Goal: Task Accomplishment & Management: Manage account settings

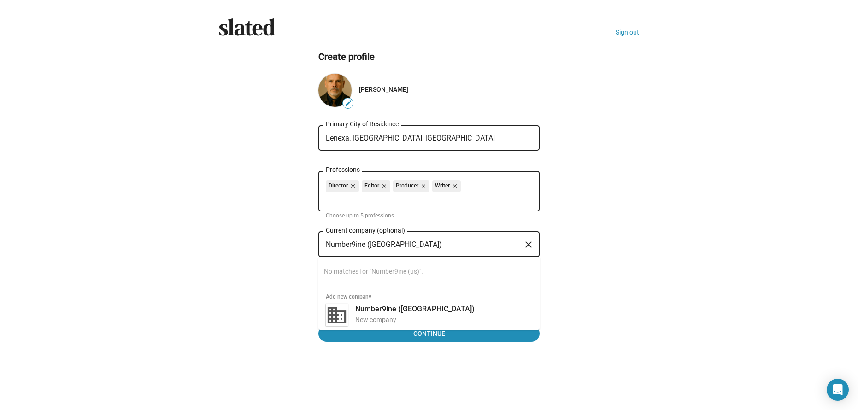
drag, startPoint x: 367, startPoint y: 244, endPoint x: 330, endPoint y: 247, distance: 36.5
click at [330, 247] on input "Number9ine ([GEOGRAPHIC_DATA])" at bounding box center [423, 245] width 194 height 8
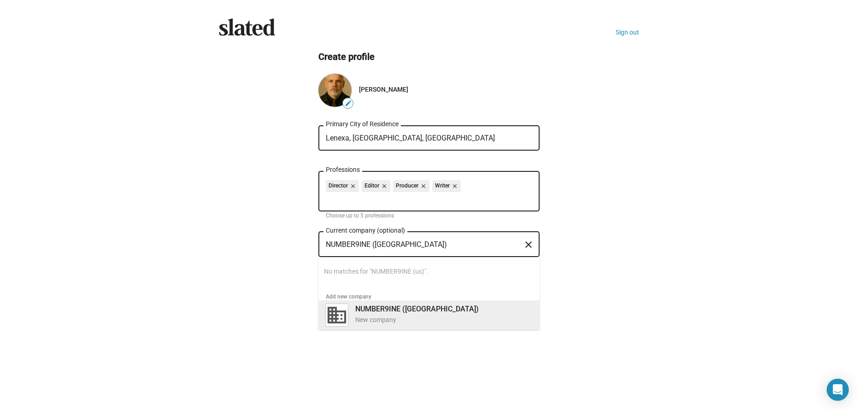
type input "NUMBER9INE ([GEOGRAPHIC_DATA])"
click at [368, 307] on b "NUMBER9INE ([GEOGRAPHIC_DATA])" at bounding box center [417, 309] width 124 height 9
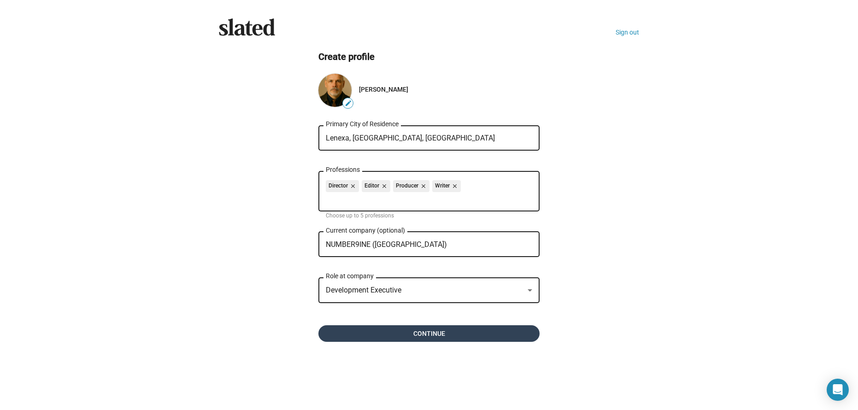
click at [448, 331] on span "Continue" at bounding box center [429, 333] width 206 height 17
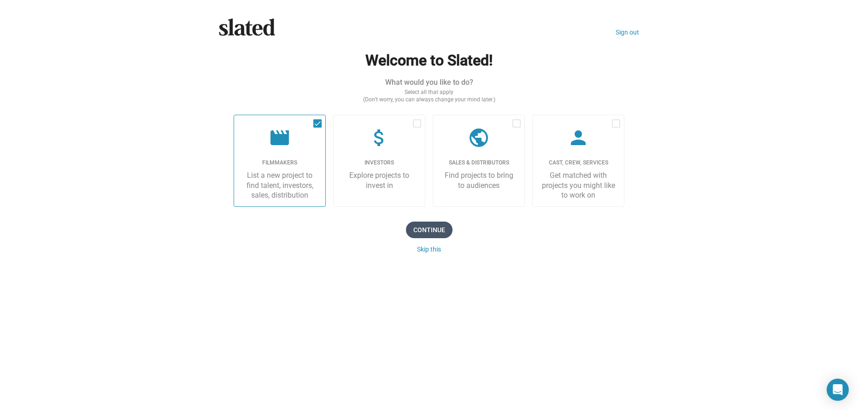
click at [430, 228] on span "Continue" at bounding box center [429, 230] width 47 height 17
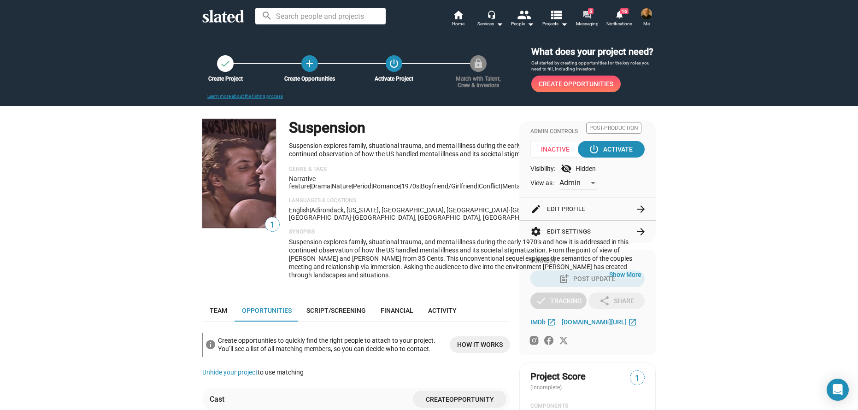
click at [590, 25] on span "Messaging" at bounding box center [587, 23] width 23 height 11
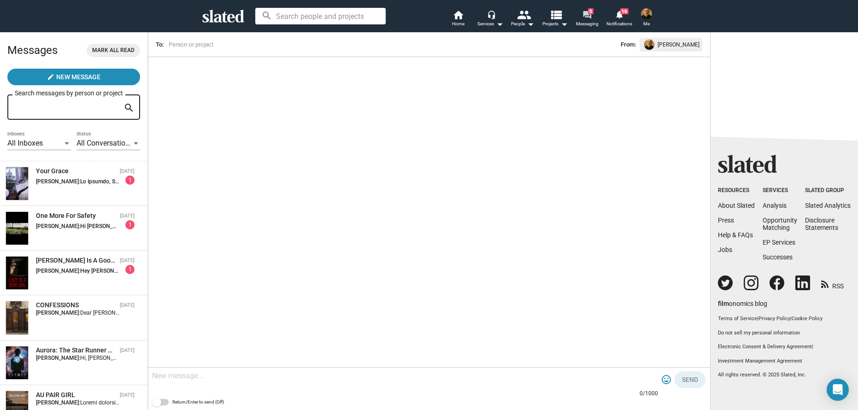
scroll to position [92, 0]
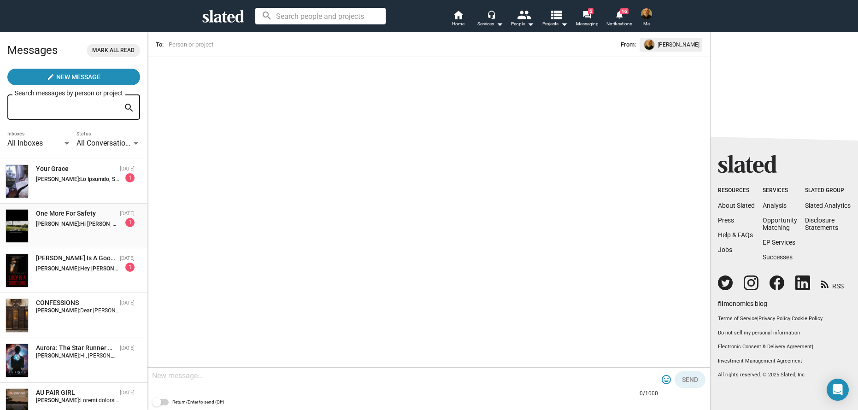
click at [62, 224] on strong "Patrick di Santo:" at bounding box center [58, 224] width 44 height 6
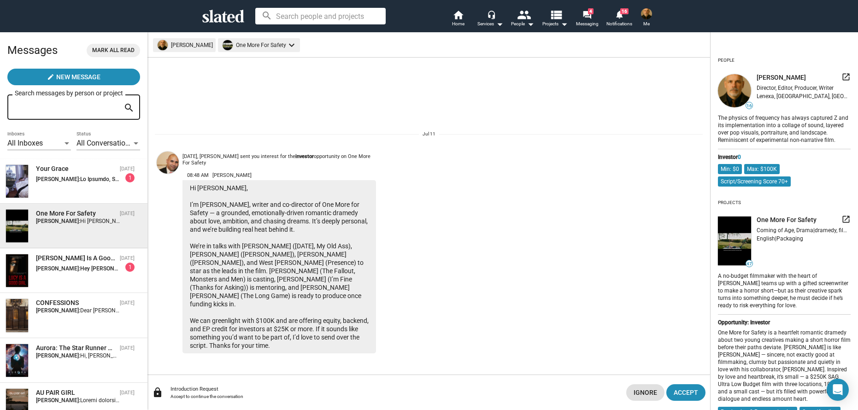
drag, startPoint x: 190, startPoint y: 194, endPoint x: 315, endPoint y: 348, distance: 198.9
click at [315, 348] on div "Hi Patrick, I’m George Apostolidis, writer and co-director of One More for Safe…" at bounding box center [280, 266] width 194 height 173
copy div "Hi Patrick, I’m George Apostolidis, writer and co-director of One More for Safe…"
click at [693, 393] on span "Accept" at bounding box center [686, 392] width 24 height 17
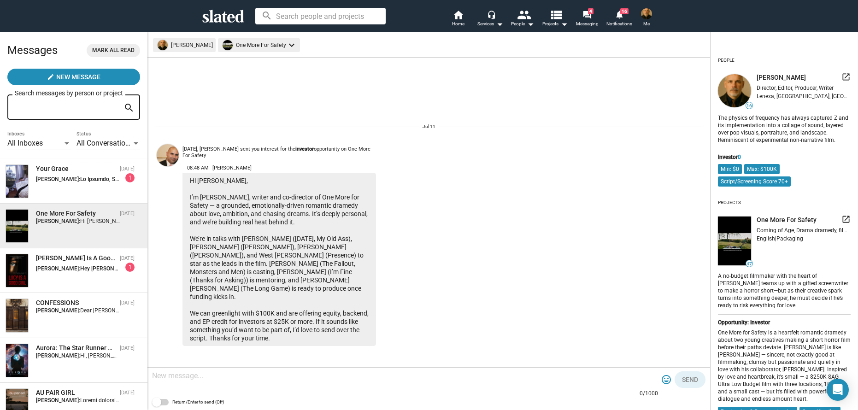
click at [199, 377] on textarea at bounding box center [405, 376] width 506 height 9
paste textarea "Hi George, Thank you for reaching out — I appreciate the clear vision and momen…"
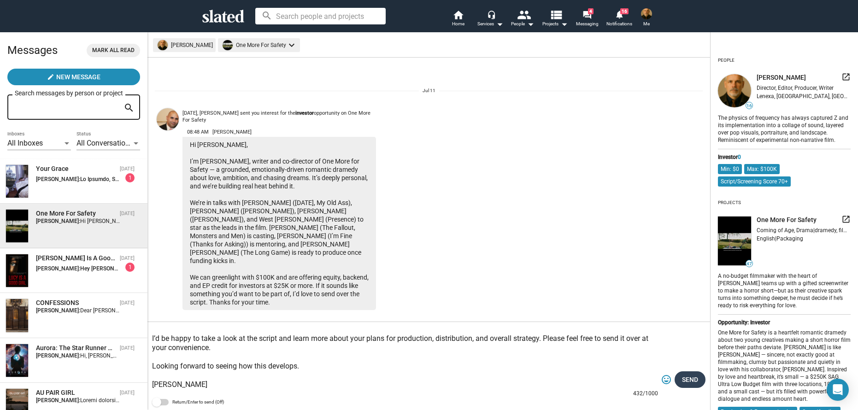
type textarea "Hi George, Thank you for reaching out — I appreciate the clear vision and momen…"
click at [695, 381] on span "Send" at bounding box center [690, 380] width 16 height 17
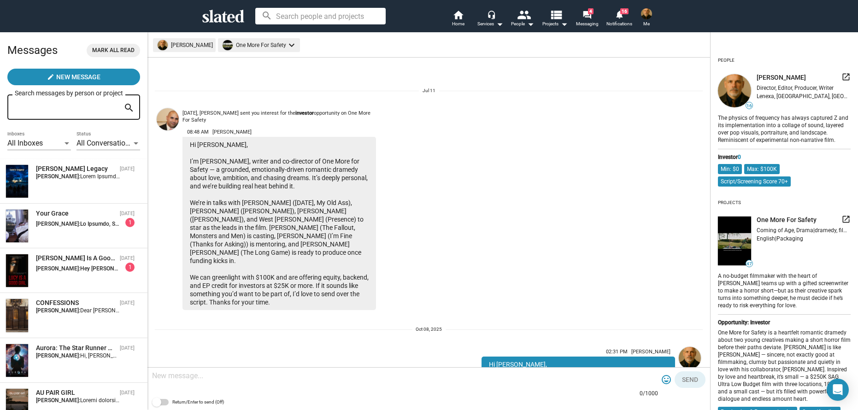
scroll to position [154, 0]
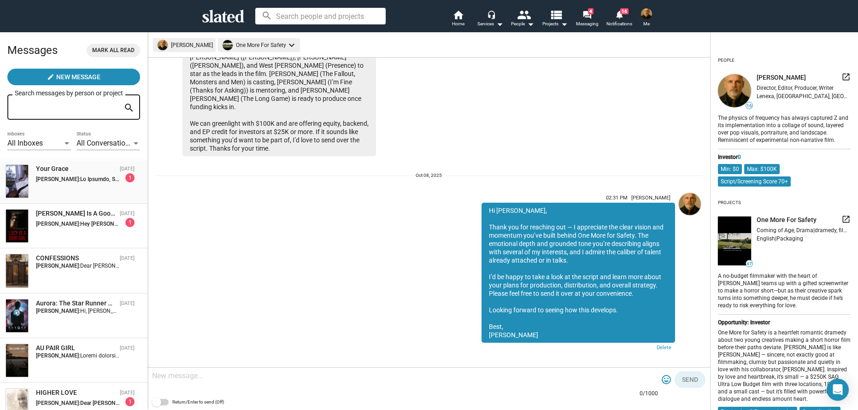
click at [58, 187] on div "Your Grace Aug 03 Patrick di Santo: 1" at bounding box center [74, 182] width 136 height 34
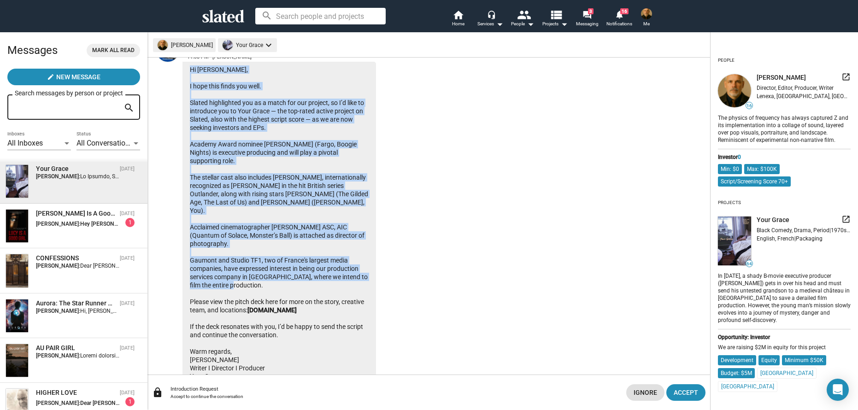
scroll to position [402, 0]
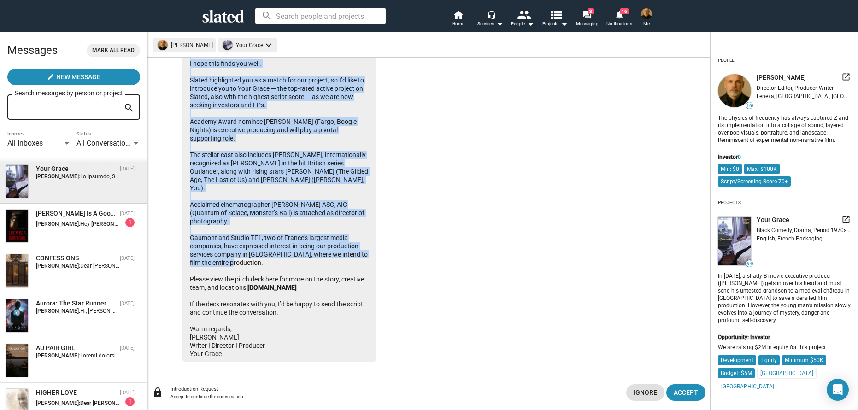
drag, startPoint x: 191, startPoint y: 137, endPoint x: 275, endPoint y: 349, distance: 228.5
click at [275, 349] on div "Hi Patrick, I hope this finds you well. Slated highlighted you as a match for o…" at bounding box center [280, 200] width 194 height 323
click at [687, 395] on span "Accept" at bounding box center [686, 392] width 24 height 17
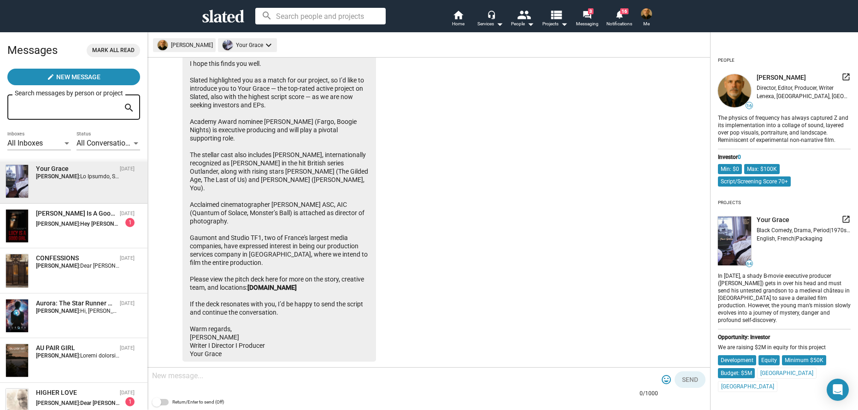
click at [195, 386] on div at bounding box center [405, 376] width 506 height 27
paste textarea "Hi George, Thank you for reaching out — I appreciate the clear vision and momen…"
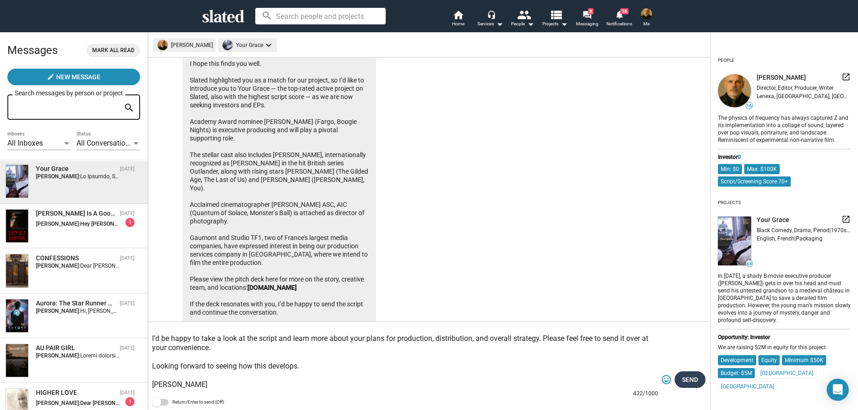
type textarea "Hi George, Thank you for reaching out — I appreciate the clear vision and momen…"
drag, startPoint x: 697, startPoint y: 380, endPoint x: 673, endPoint y: 373, distance: 24.5
click at [696, 379] on span "Send" at bounding box center [690, 380] width 16 height 17
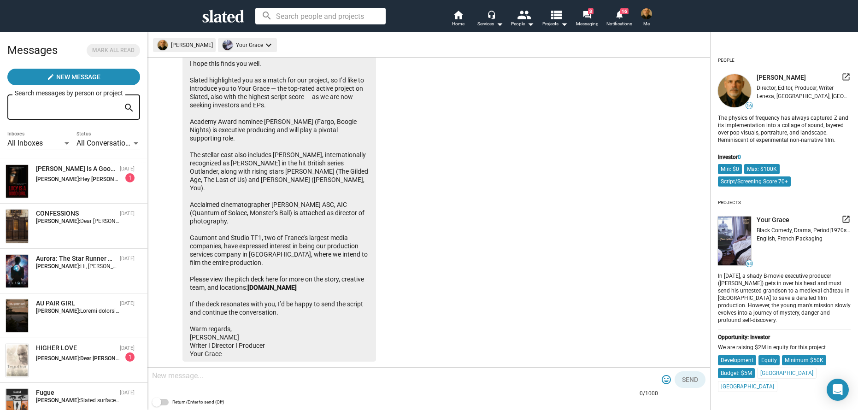
scroll to position [608, 0]
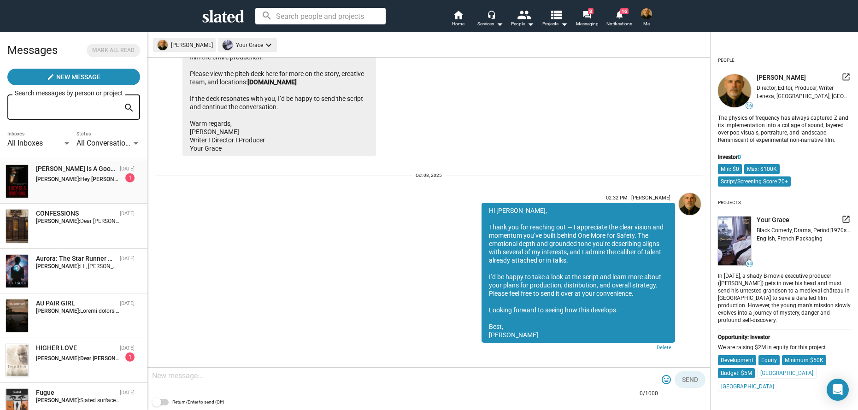
click at [81, 177] on span "Hey Patrick, Nancy Kerrigan has been attached to "Megan Is A Good Girl," an upc…" at bounding box center [510, 179] width 861 height 6
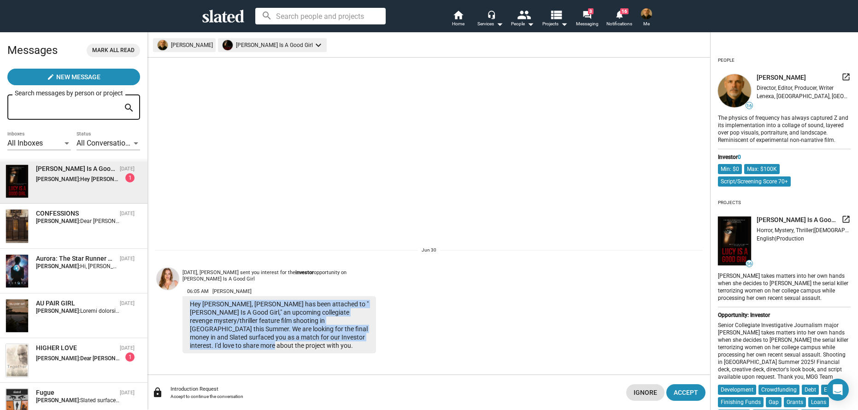
drag, startPoint x: 190, startPoint y: 303, endPoint x: 221, endPoint y: 346, distance: 53.1
click at [221, 348] on div "Hey Patrick, Nancy Kerrigan has been attached to "Megan Is A Good Girl," an upc…" at bounding box center [280, 324] width 194 height 57
copy div "Hey Patrick, Nancy Kerrigan has been attached to "Megan Is A Good Girl," an upc…"
drag, startPoint x: 696, startPoint y: 390, endPoint x: 673, endPoint y: 389, distance: 22.1
click at [696, 390] on span "Accept" at bounding box center [686, 392] width 24 height 17
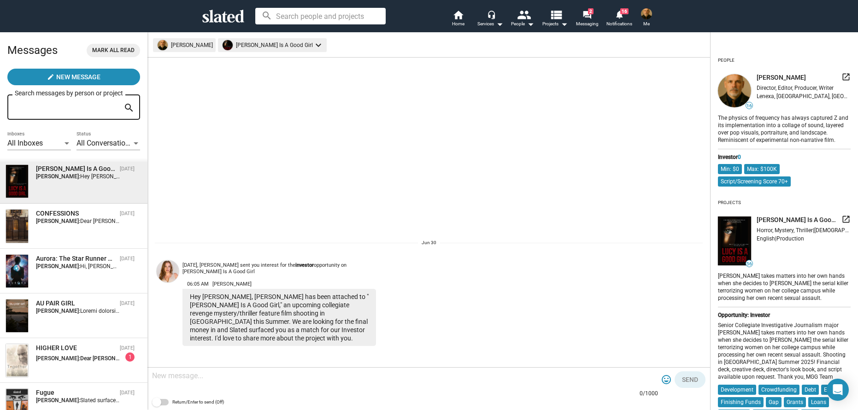
click at [222, 378] on textarea at bounding box center [405, 376] width 506 height 9
paste textarea "Thanks for reaching out. I appreciate you flagging the project — Megan Is A Goo…"
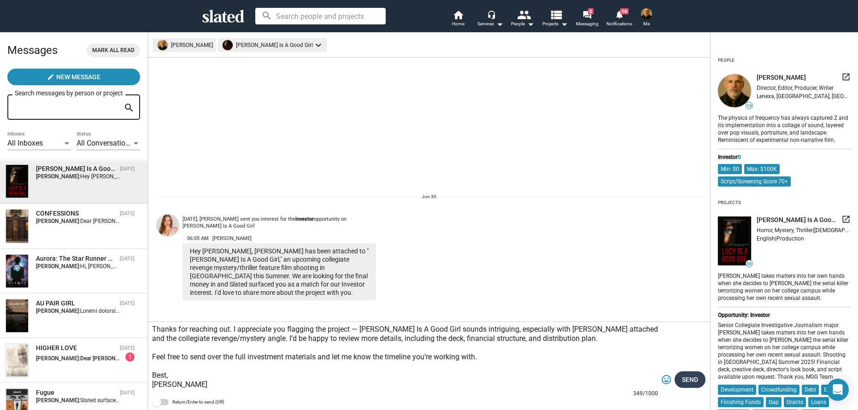
type textarea "Thanks for reaching out. I appreciate you flagging the project — Megan Is A Goo…"
click at [685, 384] on span "Send" at bounding box center [690, 380] width 16 height 17
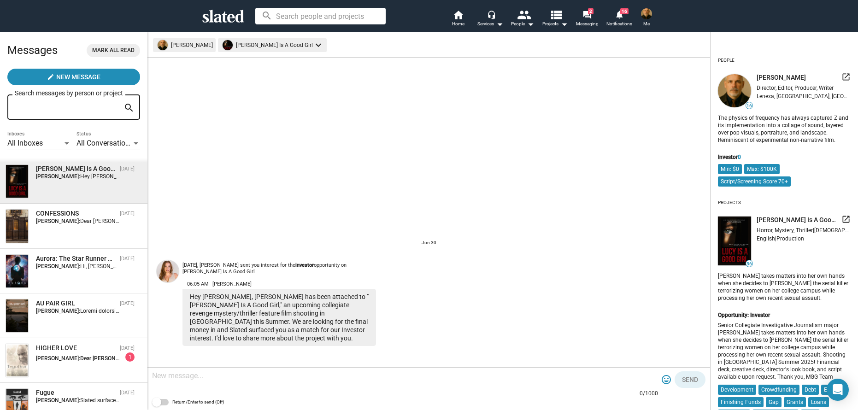
scroll to position [5, 0]
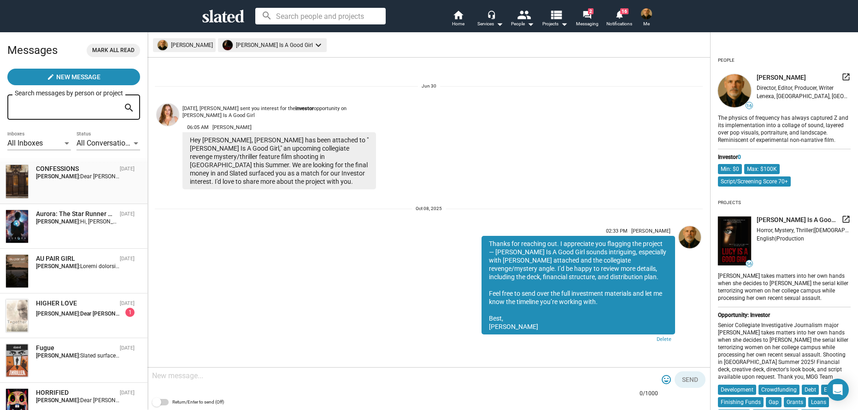
click at [85, 184] on div "CONFESSIONS Feb 22 Patrick di Santo: Dear Patrick, I’m reaching out to introduc…" at bounding box center [74, 182] width 136 height 34
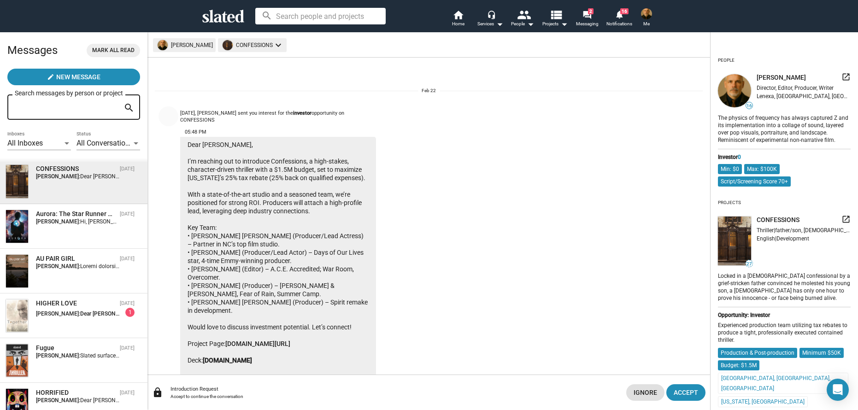
scroll to position [56, 0]
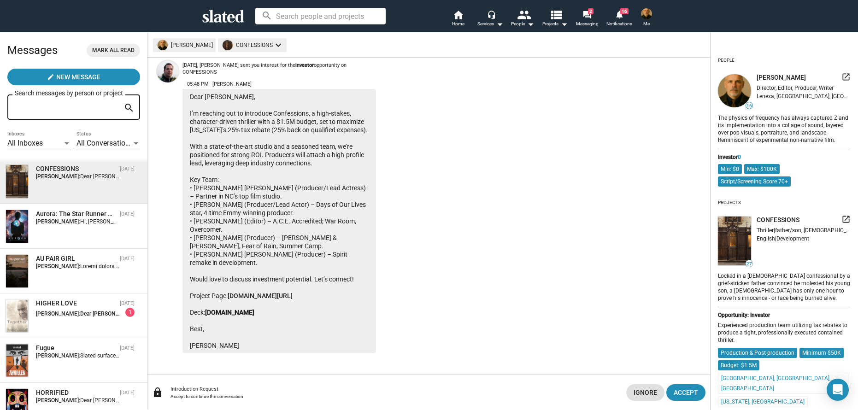
drag, startPoint x: 190, startPoint y: 88, endPoint x: 300, endPoint y: 344, distance: 278.8
click at [300, 344] on div "Dear Patrick, I’m reaching out to introduce Confessions, a high-stakes, charact…" at bounding box center [280, 221] width 194 height 265
copy div "Dear Patrick, I’m reaching out to introduce Confessions, a high-stakes, charact…"
drag, startPoint x: 678, startPoint y: 393, endPoint x: 641, endPoint y: 394, distance: 36.9
click at [677, 394] on span "Accept" at bounding box center [686, 392] width 24 height 17
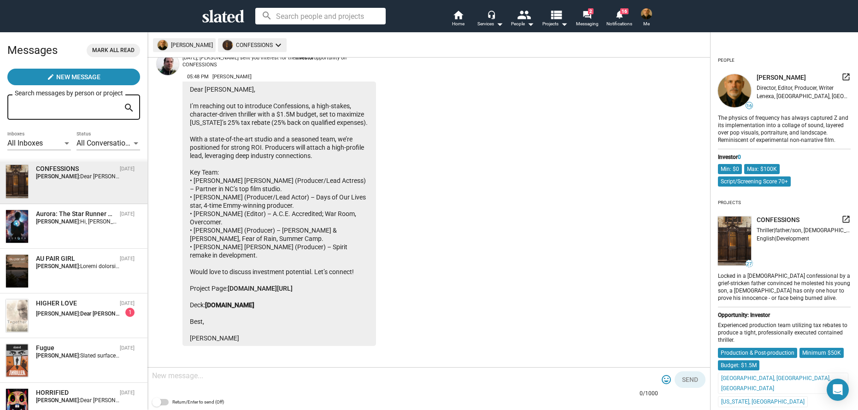
click at [159, 374] on textarea at bounding box center [405, 376] width 506 height 9
paste textarea "Dear Stephen, Thank you for reaching out and sharing details on Confessions. Th…"
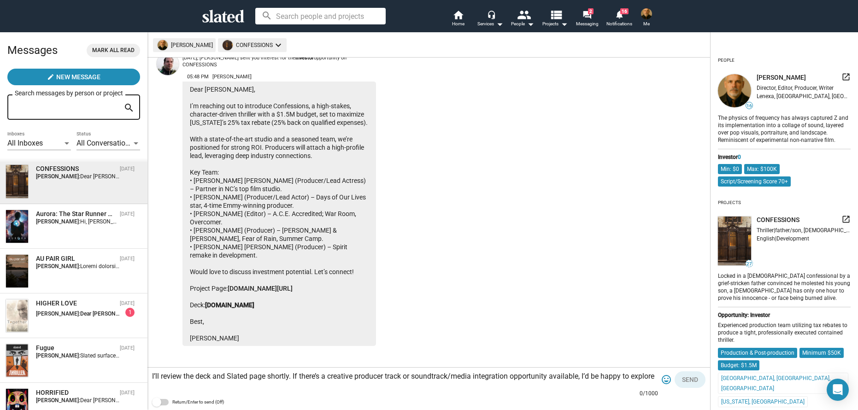
scroll to position [64, 0]
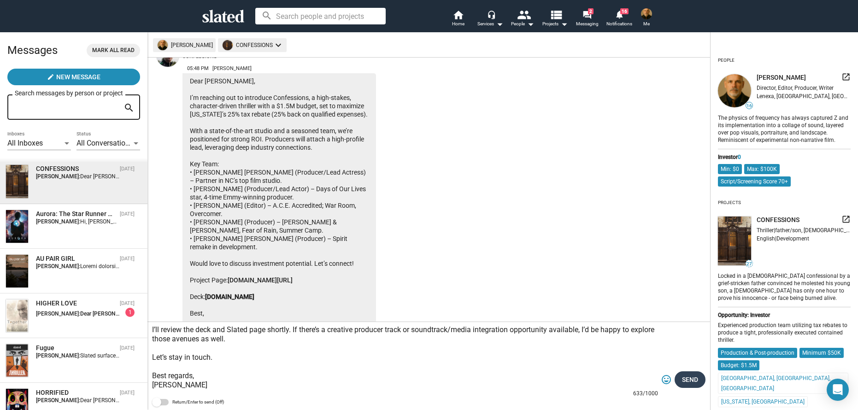
type textarea "Dear Stephen, Thank you for reaching out and sharing details on Confessions. Th…"
click at [684, 375] on span "Send" at bounding box center [690, 380] width 16 height 17
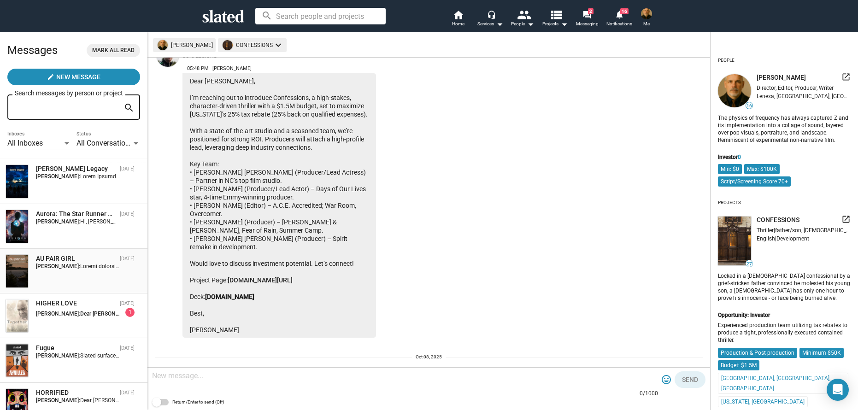
scroll to position [303, 0]
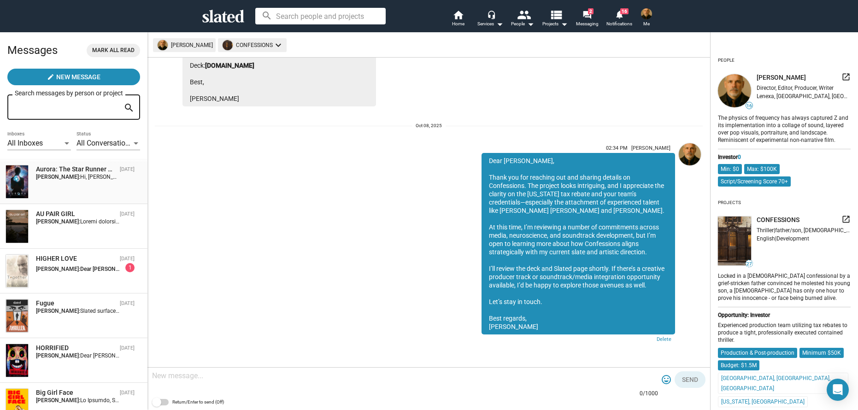
click at [61, 176] on strong "Patrick di Santo:" at bounding box center [58, 177] width 44 height 6
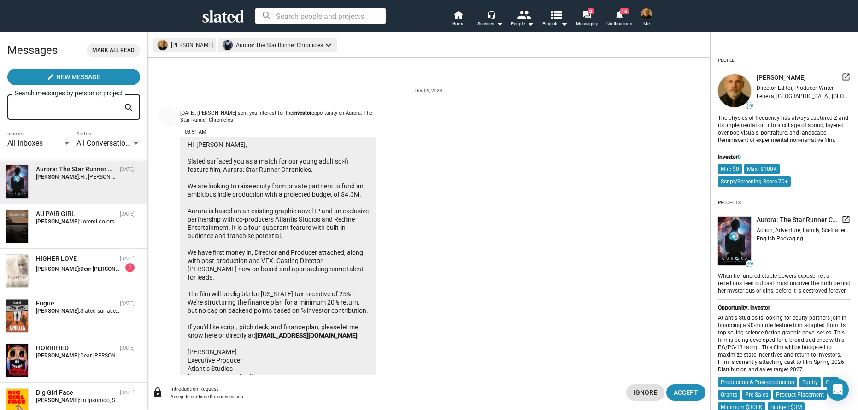
scroll to position [31, 0]
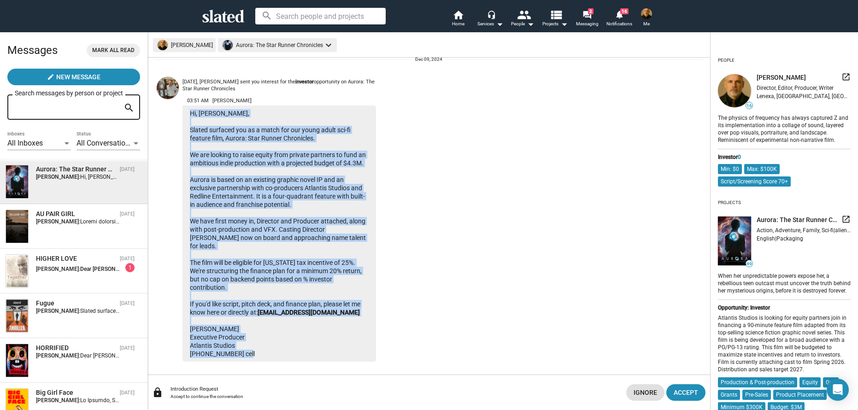
drag, startPoint x: 190, startPoint y: 110, endPoint x: 274, endPoint y: 349, distance: 253.4
click at [274, 349] on div "Hi, Patrick, Slated surfaced you as a match for our young adult sci-fi feature …" at bounding box center [280, 234] width 194 height 256
copy div "Hi, Patrick, Slated surfaced you as a match for our young adult sci-fi feature …"
click at [678, 391] on span "Accept" at bounding box center [686, 392] width 24 height 17
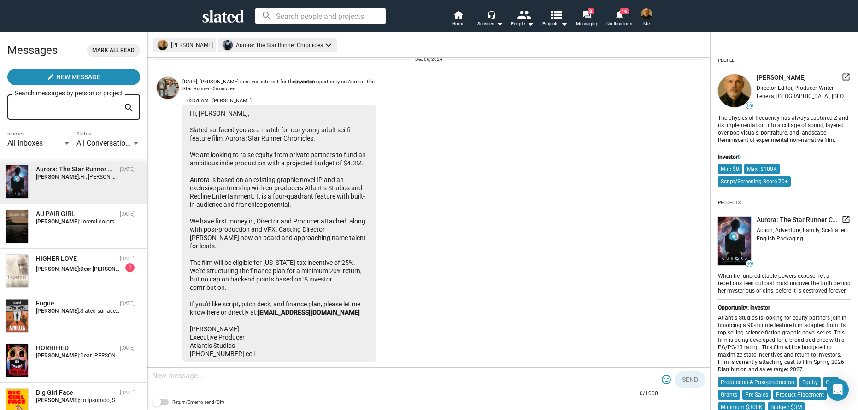
click at [159, 377] on textarea at bounding box center [405, 376] width 506 height 9
paste textarea "Hi James, Thank you for reaching out and for considering me as a match for Auro…"
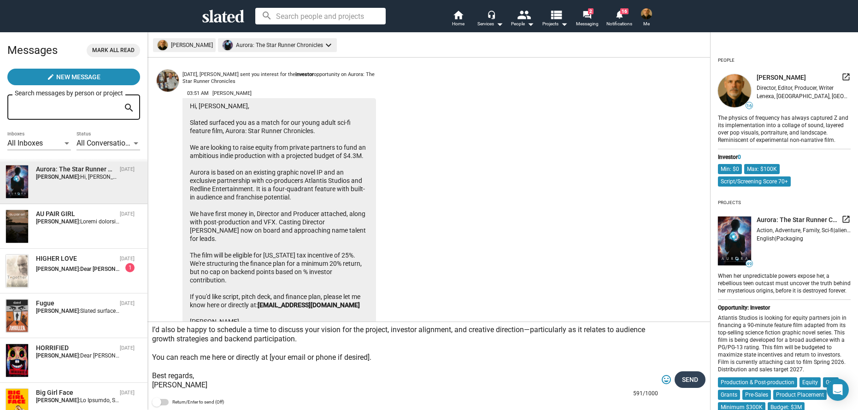
type textarea "Hi James, Thank you for reaching out and for considering me as a match for Auro…"
click at [690, 378] on span "Send" at bounding box center [690, 380] width 16 height 17
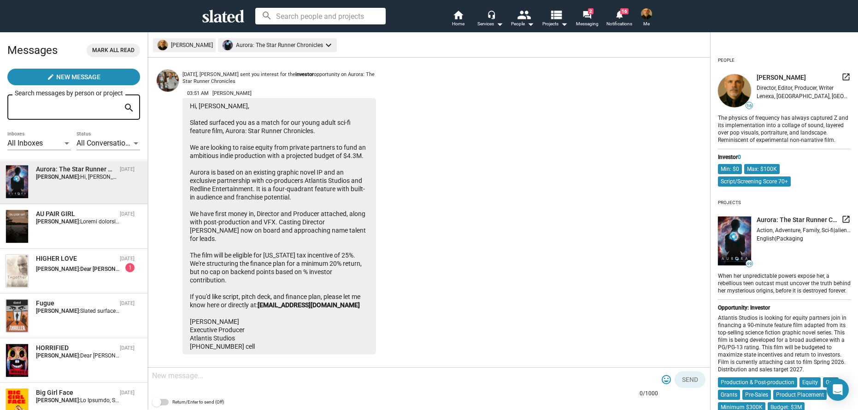
scroll to position [287, 0]
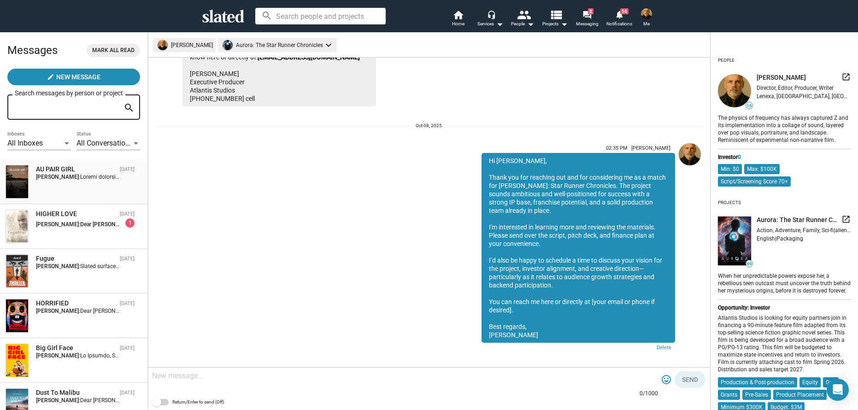
click at [52, 179] on strong "Patrick di Santo:" at bounding box center [58, 177] width 44 height 6
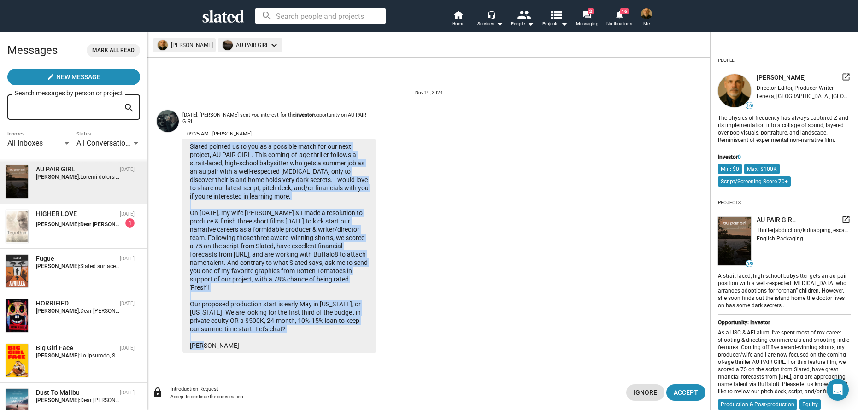
drag, startPoint x: 190, startPoint y: 146, endPoint x: 247, endPoint y: 343, distance: 204.8
click at [247, 343] on div "Slated pointed us to you as a possible match for our next project, AU PAIR GIRL…" at bounding box center [280, 246] width 194 height 215
copy div "Slated pointed us to you as a possible match for our next project, AU PAIR GIRL…"
drag, startPoint x: 696, startPoint y: 395, endPoint x: 615, endPoint y: 392, distance: 81.2
click at [695, 395] on span "Accept" at bounding box center [686, 392] width 24 height 17
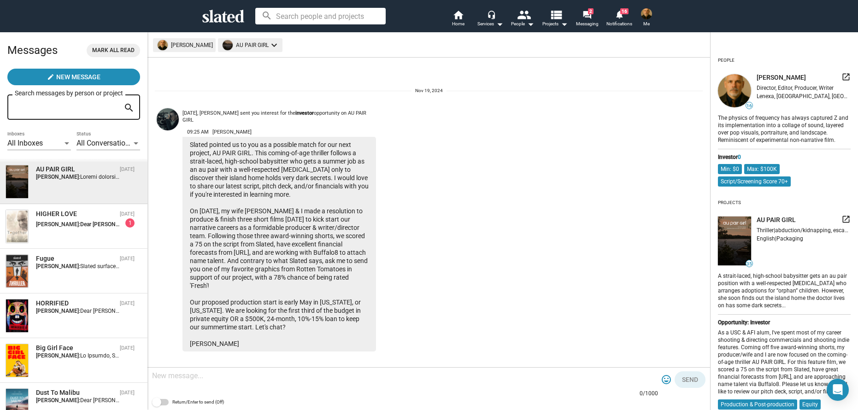
click at [222, 388] on div at bounding box center [405, 376] width 506 height 27
paste textarea "Hi Dan, Thanks for reaching out and for sharing the opportunity—AU PAIR GIRL so…"
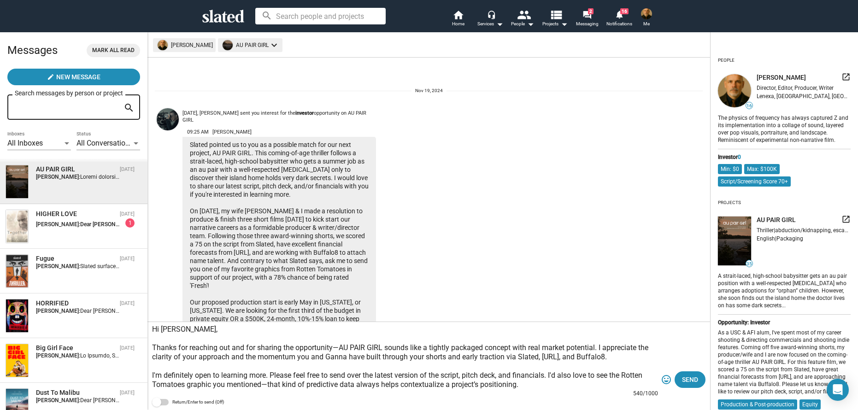
scroll to position [46, 0]
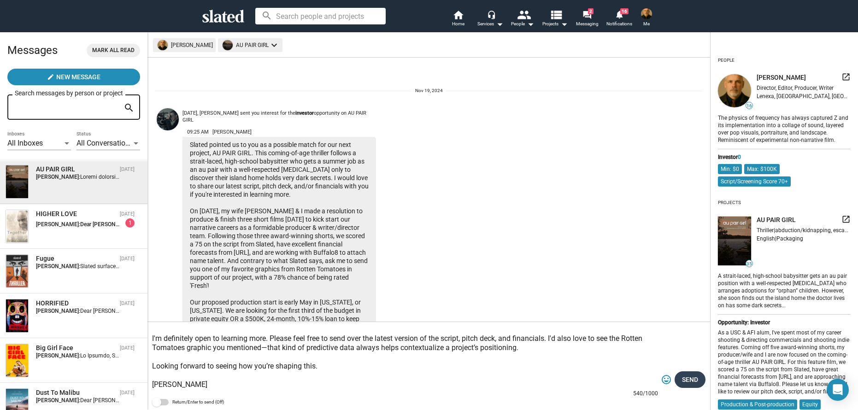
type textarea "Hi Dan, Thanks for reaching out and for sharing the opportunity—AU PAIR GIRL so…"
click at [695, 381] on span "Send" at bounding box center [690, 380] width 16 height 17
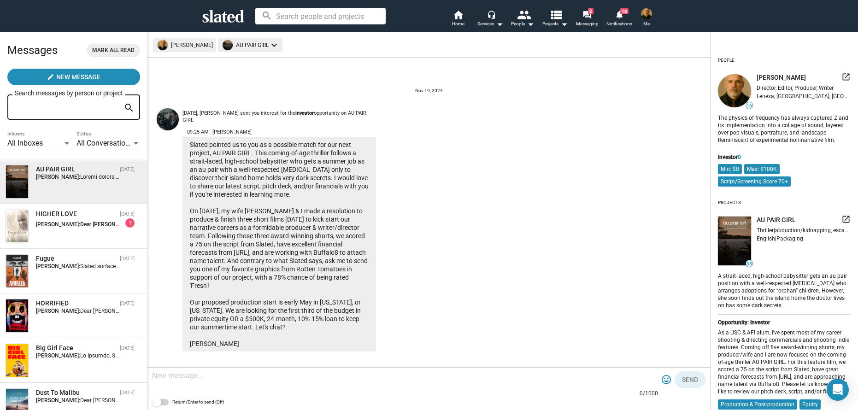
scroll to position [214, 0]
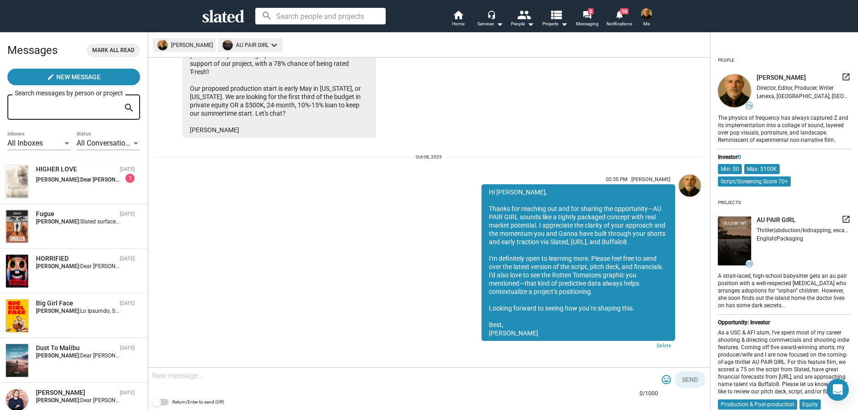
click at [651, 11] on img at bounding box center [646, 13] width 11 height 11
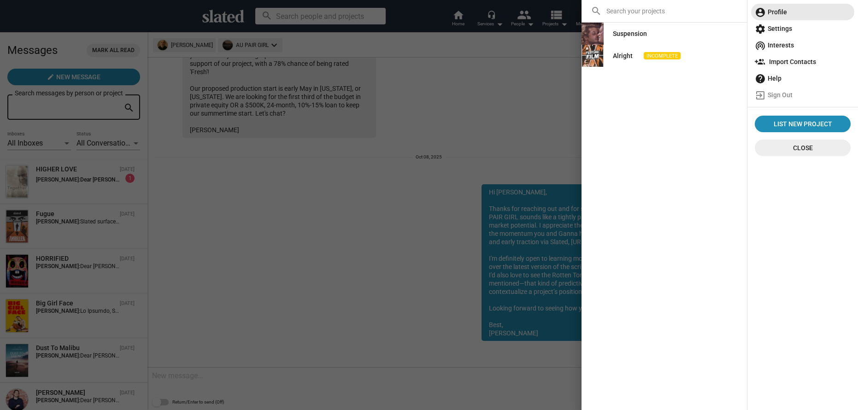
click at [782, 11] on span "account_circle Profile" at bounding box center [803, 12] width 96 height 17
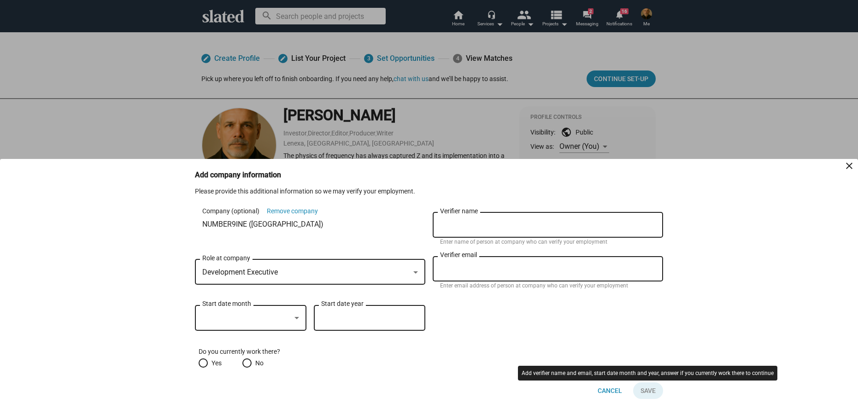
click at [648, 391] on button "Click here to validate form" at bounding box center [647, 391] width 32 height 17
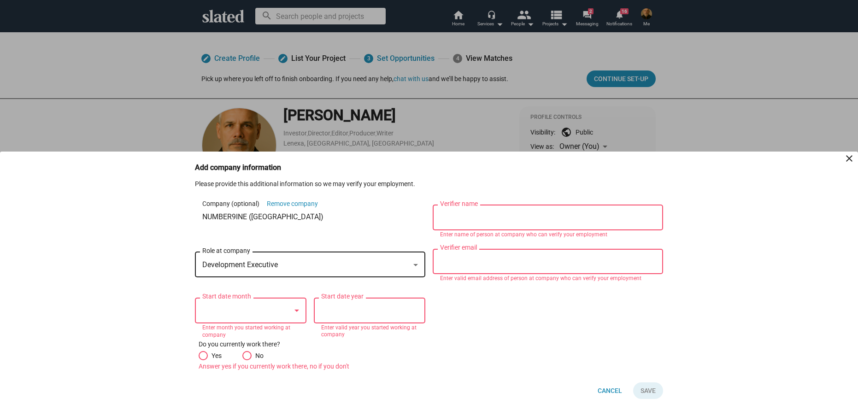
click at [458, 211] on div "Verifier name" at bounding box center [548, 216] width 216 height 27
type input "[EMAIL_ADDRESS][DOMAIN_NAME]"
click at [507, 270] on div "Verifier email" at bounding box center [548, 260] width 216 height 27
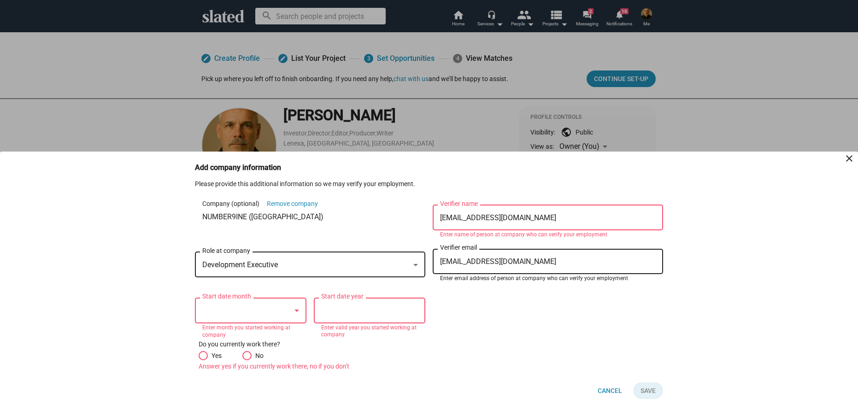
type input "[EMAIL_ADDRESS][DOMAIN_NAME]"
click at [202, 353] on span at bounding box center [203, 355] width 9 height 9
click at [202, 353] on input "Yes" at bounding box center [203, 355] width 9 height 9
radio input "true"
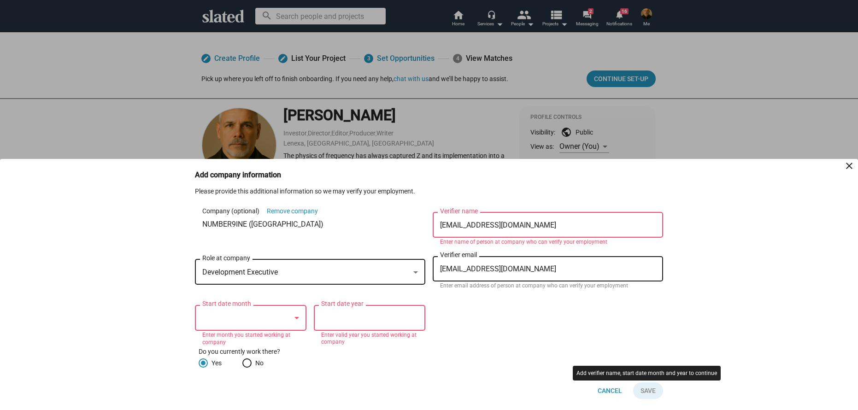
click at [647, 399] on button "Click here to validate form" at bounding box center [647, 391] width 32 height 17
click at [201, 318] on div "Start date month" at bounding box center [251, 316] width 112 height 27
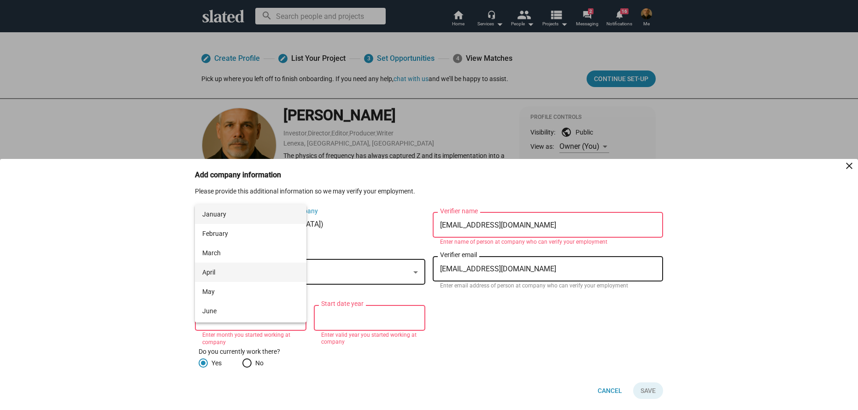
click at [226, 277] on span "April" at bounding box center [250, 272] width 97 height 19
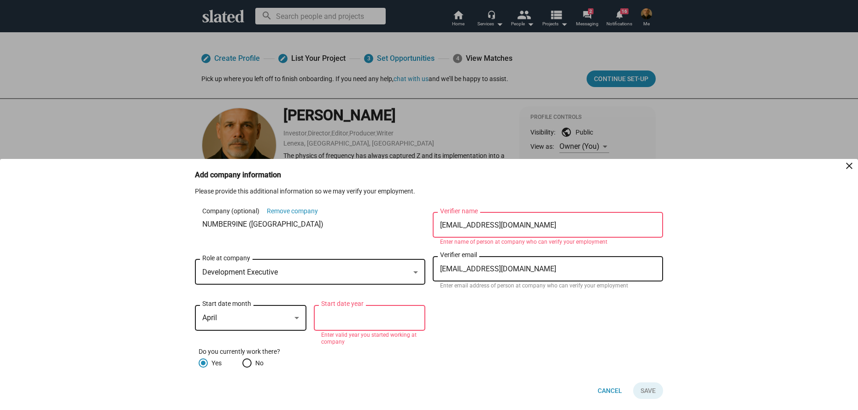
click at [330, 319] on input "Start date year" at bounding box center [369, 318] width 97 height 8
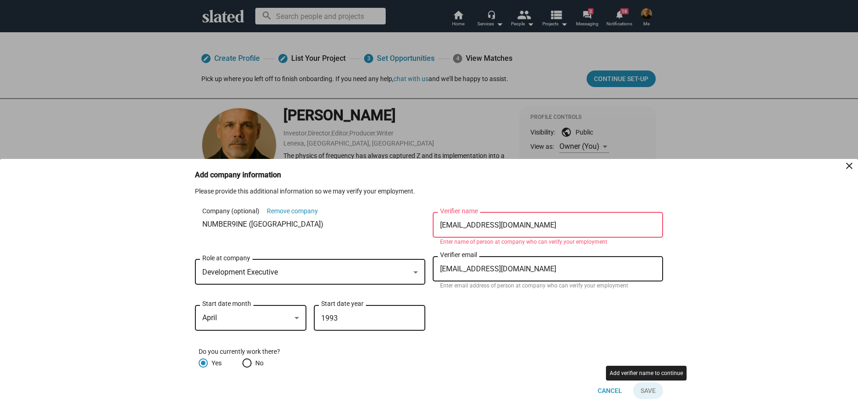
type input "1993"
click at [651, 391] on button "Click here to validate form" at bounding box center [647, 391] width 32 height 17
click at [531, 225] on input "[EMAIL_ADDRESS][DOMAIN_NAME]" at bounding box center [548, 225] width 216 height 8
drag, startPoint x: 531, startPoint y: 225, endPoint x: 422, endPoint y: 233, distance: 109.1
click at [422, 233] on div "Company (optional) Remove company NUMBER9INE (us) Development Executive Role at…" at bounding box center [429, 254] width 468 height 86
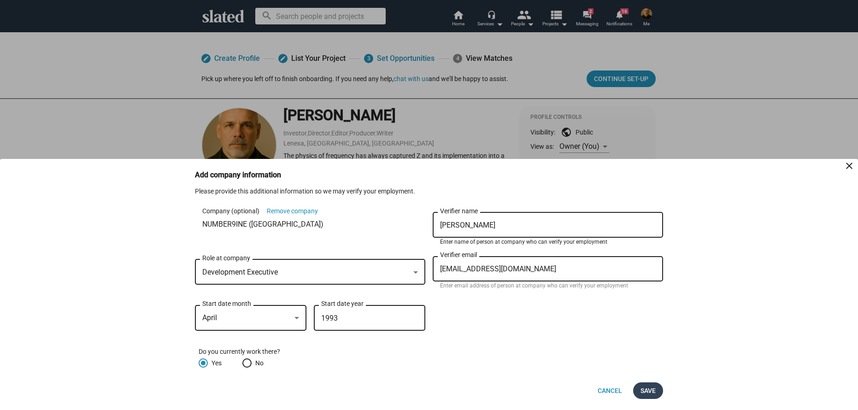
type input "Diane Jacobsen"
click at [648, 390] on span "Save" at bounding box center [648, 391] width 15 height 17
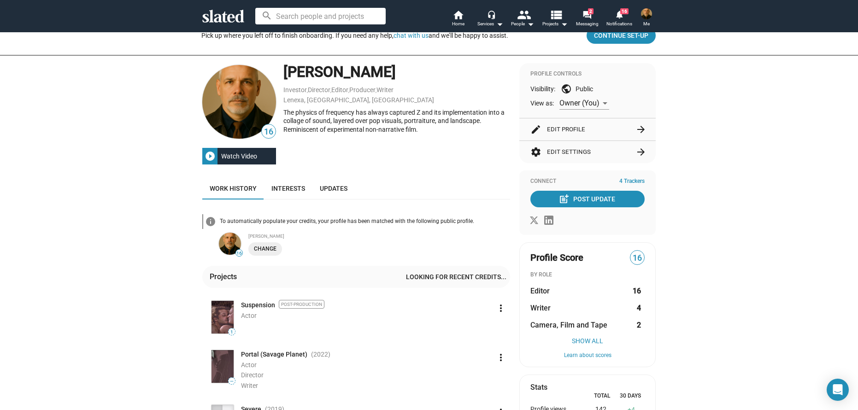
scroll to position [46, 0]
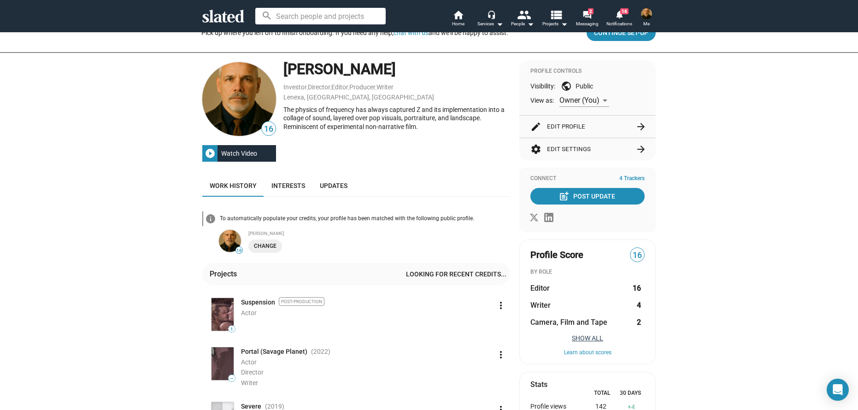
click at [594, 339] on button "Show All" at bounding box center [588, 338] width 114 height 7
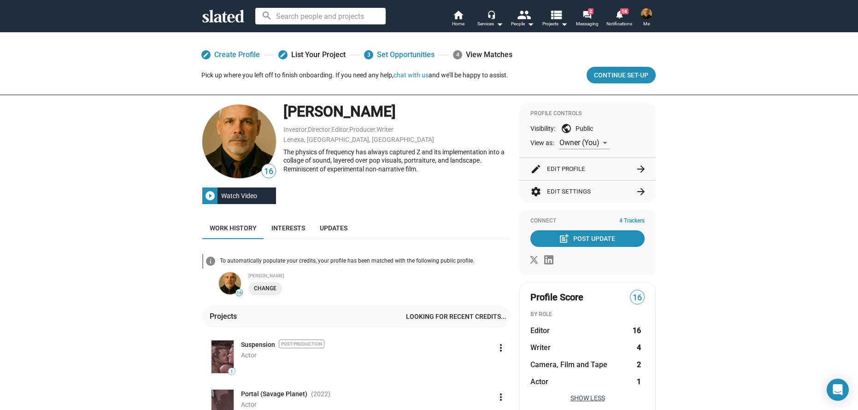
scroll to position [0, 0]
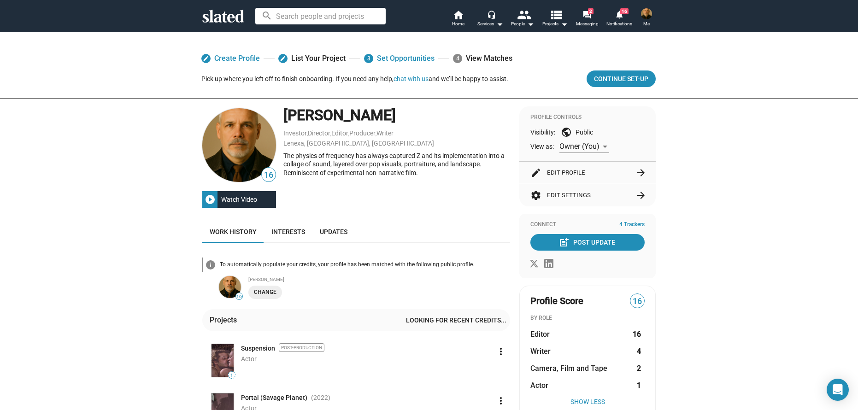
click at [579, 173] on button "edit Edit Profile arrow_forward" at bounding box center [588, 173] width 114 height 22
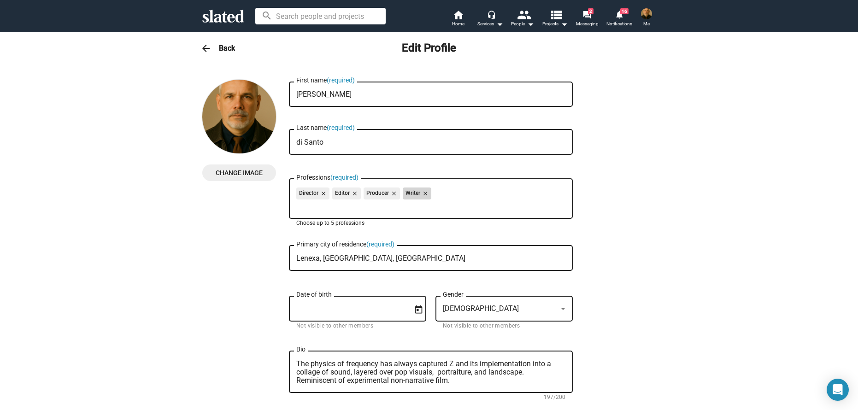
click at [423, 193] on mat-icon "close" at bounding box center [424, 193] width 8 height 8
click at [391, 191] on mat-icon "close" at bounding box center [393, 193] width 8 height 8
click at [353, 192] on mat-icon "close" at bounding box center [354, 193] width 8 height 8
click at [319, 191] on mat-icon "close" at bounding box center [323, 193] width 8 height 8
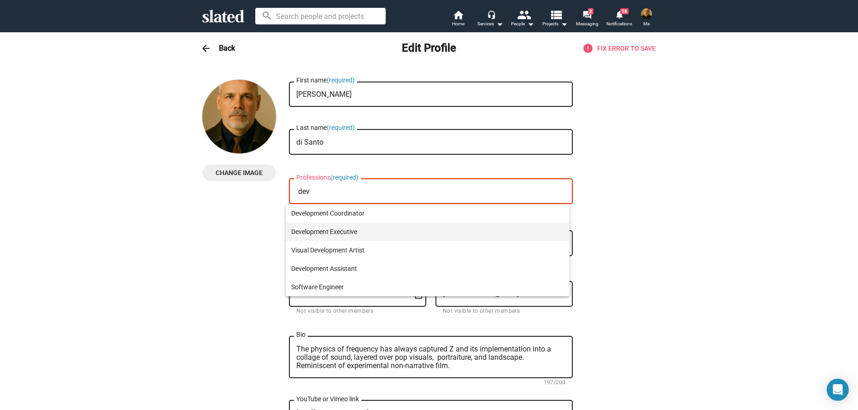
type input "dev"
click at [343, 231] on span "Development Executive" at bounding box center [427, 232] width 273 height 18
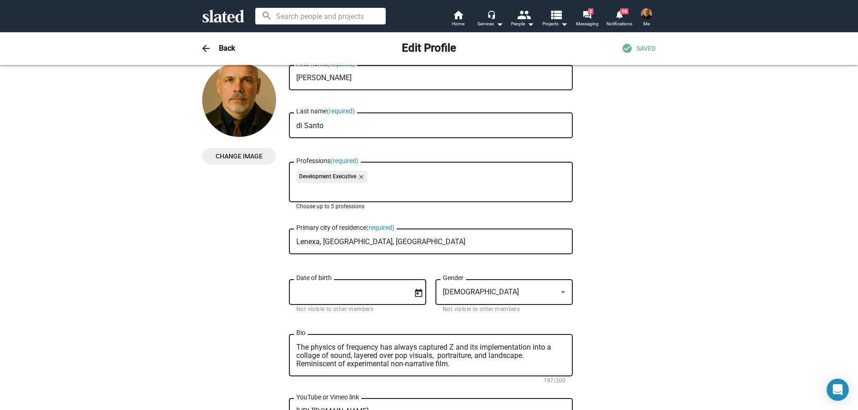
scroll to position [46, 0]
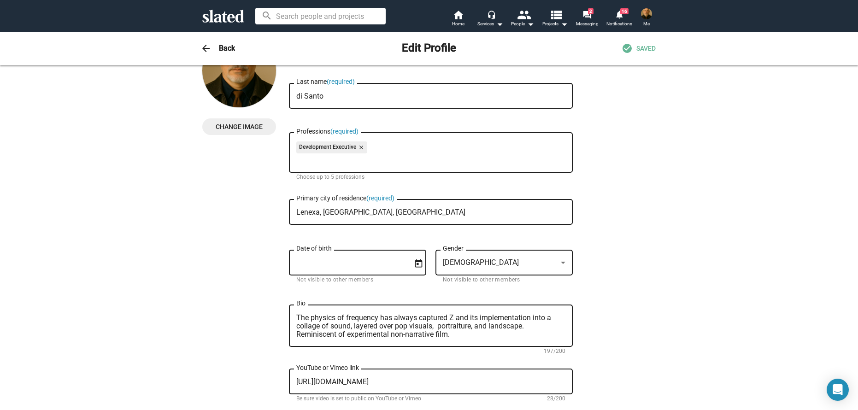
drag, startPoint x: 292, startPoint y: 316, endPoint x: 478, endPoint y: 342, distance: 188.1
click at [478, 342] on div "The physics of frequency has always captured Z and its implementation into a co…" at bounding box center [431, 325] width 284 height 44
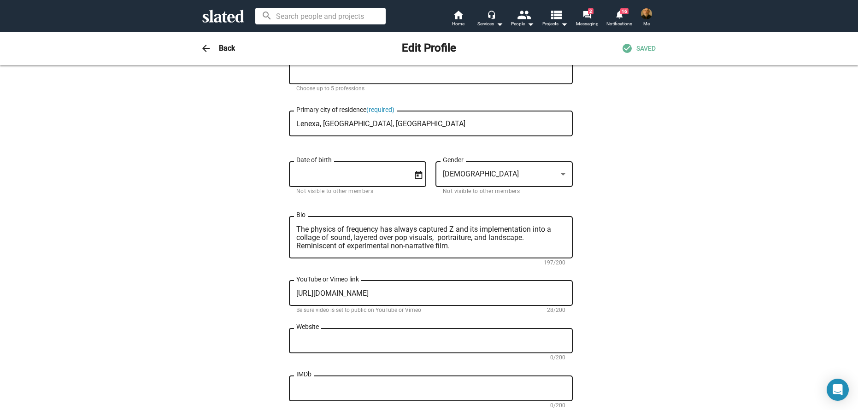
scroll to position [138, 0]
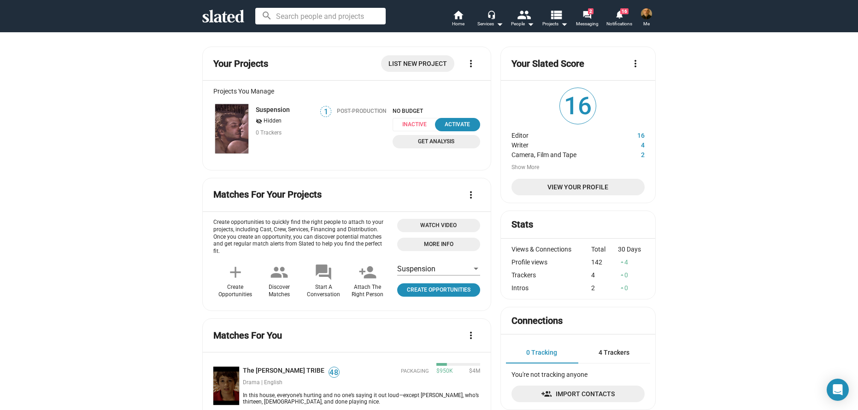
click at [646, 19] on span "Me" at bounding box center [646, 23] width 6 height 11
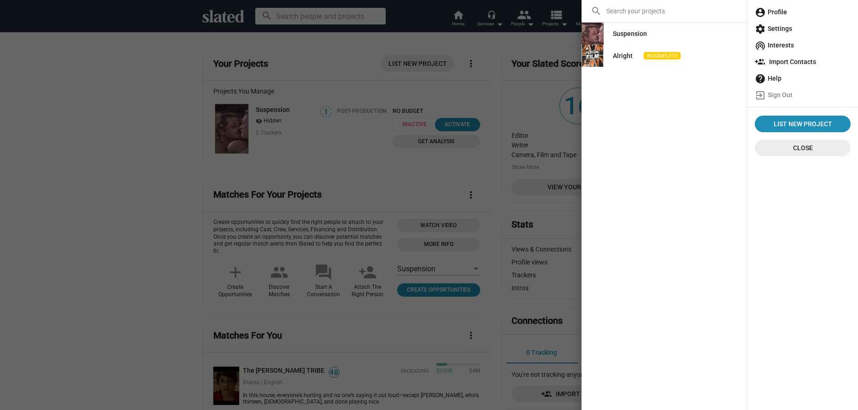
click at [779, 13] on span "account_circle Profile" at bounding box center [803, 12] width 96 height 17
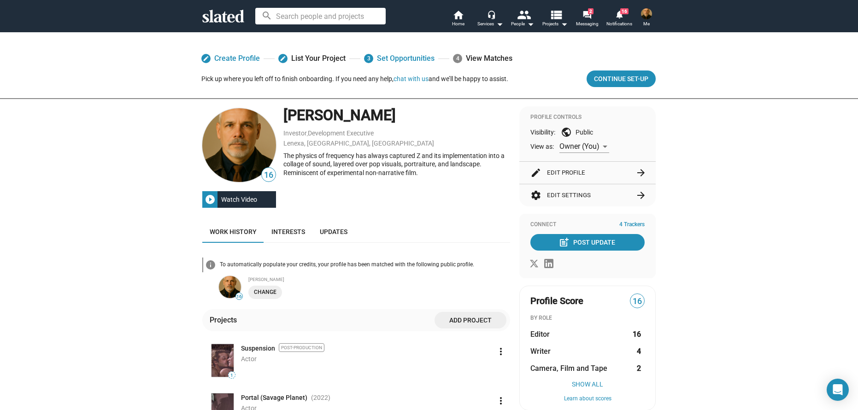
click at [596, 171] on button "edit Edit Profile arrow_forward" at bounding box center [588, 173] width 114 height 22
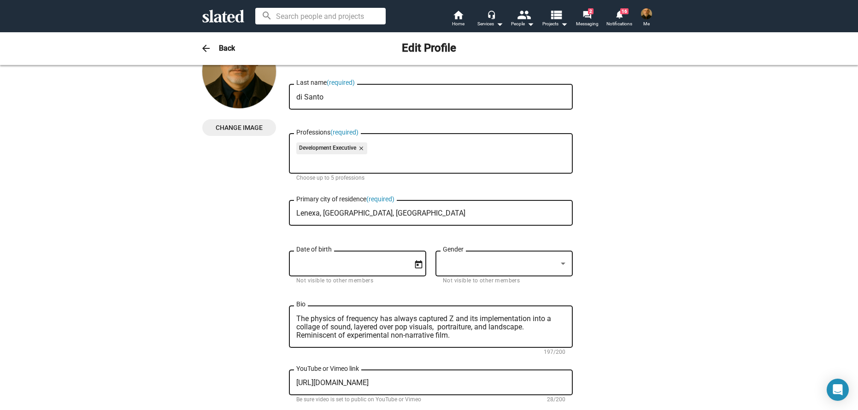
scroll to position [46, 0]
drag, startPoint x: 459, startPoint y: 337, endPoint x: 284, endPoint y: 321, distance: 175.9
click at [284, 321] on div "Change Image Change Image [PERSON_NAME] First name (required) [PERSON_NAME] Las…" at bounding box center [429, 371] width 454 height 674
paste textarea "Lo i Dolorsit Ametconse adipiscing elit sed Doeiusmodt in Utlabo etd mag Aliqu …"
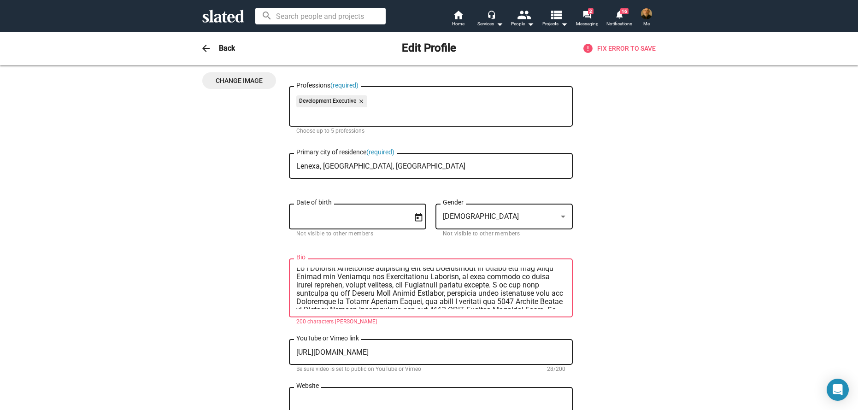
scroll to position [0, 0]
drag, startPoint x: 348, startPoint y: 295, endPoint x: 276, endPoint y: 263, distance: 79.2
click at [276, 263] on div "Change Image Change Image [PERSON_NAME] First name (required) [PERSON_NAME] Las…" at bounding box center [429, 333] width 454 height 691
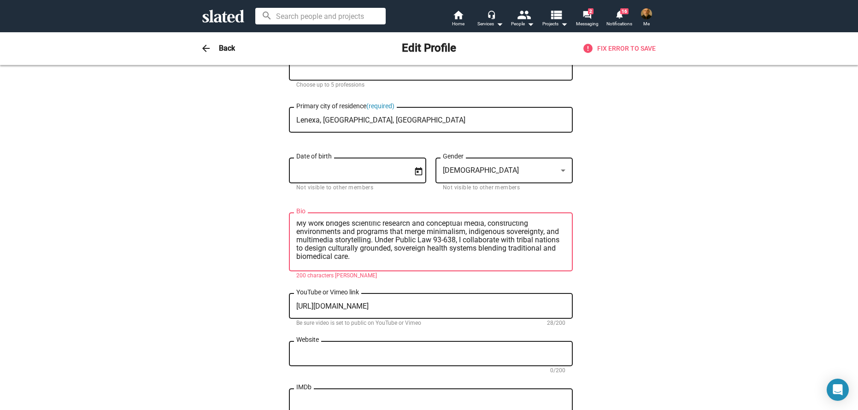
scroll to position [46, 0]
drag, startPoint x: 295, startPoint y: 235, endPoint x: 275, endPoint y: 176, distance: 62.7
click at [275, 176] on div "Change Image Change Image [PERSON_NAME] First name (required) [PERSON_NAME] Las…" at bounding box center [429, 286] width 454 height 691
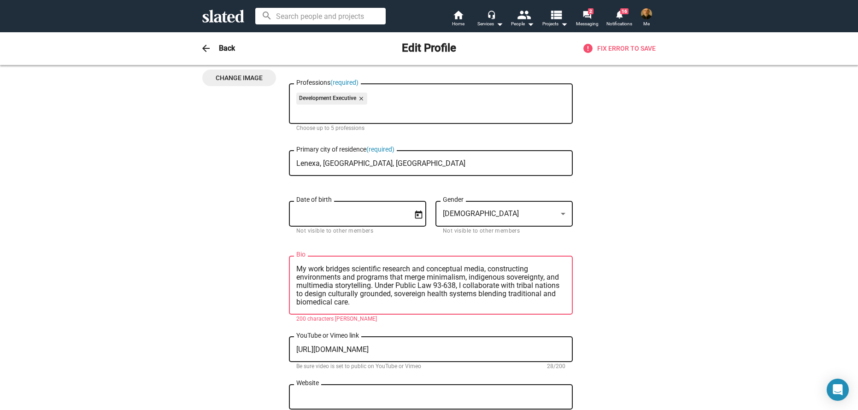
scroll to position [92, 0]
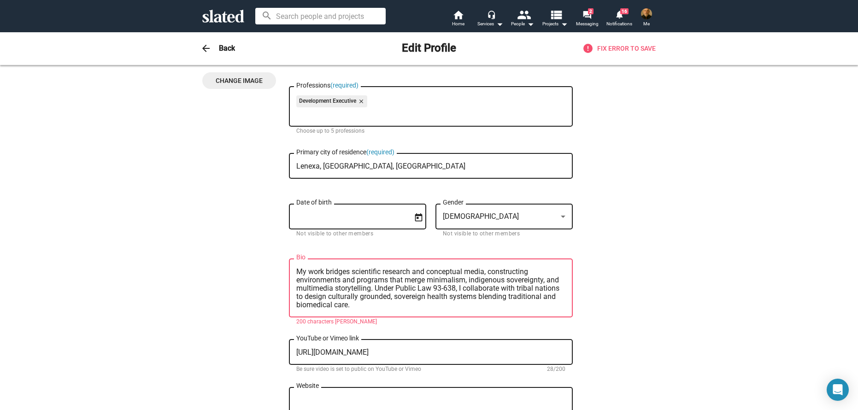
drag, startPoint x: 303, startPoint y: 271, endPoint x: 291, endPoint y: 272, distance: 12.1
click at [291, 272] on div "My work bridges scientific research and conceptual media, constructing environm…" at bounding box center [431, 287] width 284 height 60
drag, startPoint x: 387, startPoint y: 288, endPoint x: 413, endPoint y: 300, distance: 28.3
click at [413, 300] on textarea "Our work bridges scientific research and conceptual media, constructing environ…" at bounding box center [430, 288] width 269 height 41
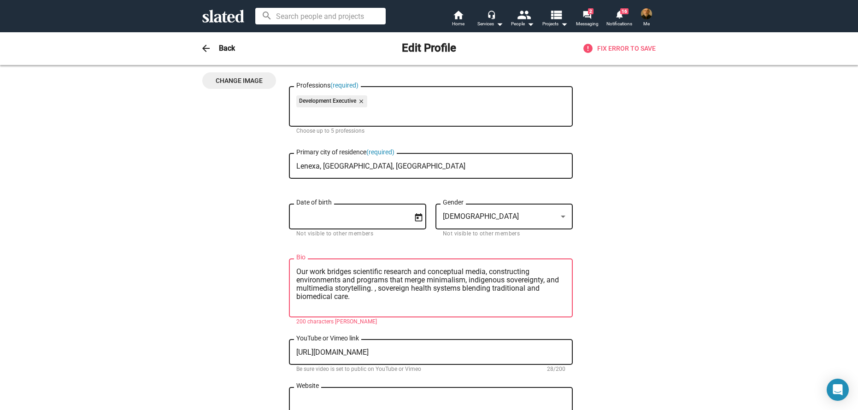
drag, startPoint x: 386, startPoint y: 289, endPoint x: 553, endPoint y: 289, distance: 167.3
click at [553, 289] on textarea "Our work bridges scientific research and conceptual media, constructing environ…" at bounding box center [430, 288] width 269 height 41
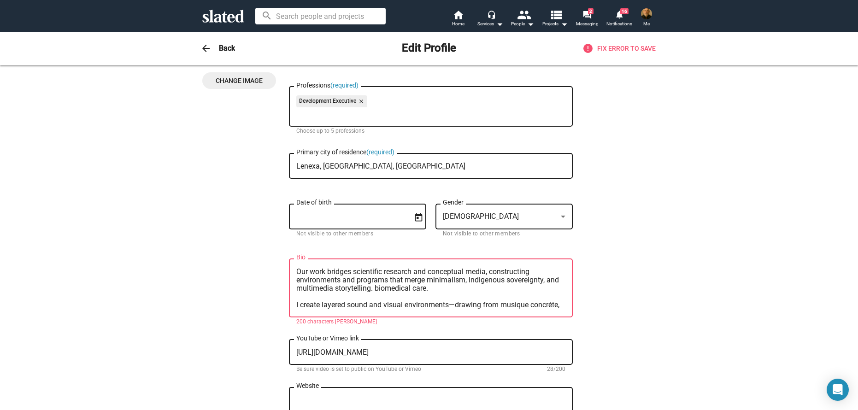
drag, startPoint x: 384, startPoint y: 289, endPoint x: 446, endPoint y: 289, distance: 61.8
click at [446, 289] on textarea "Our work bridges scientific research and conceptual media, constructing environ…" at bounding box center [430, 288] width 269 height 41
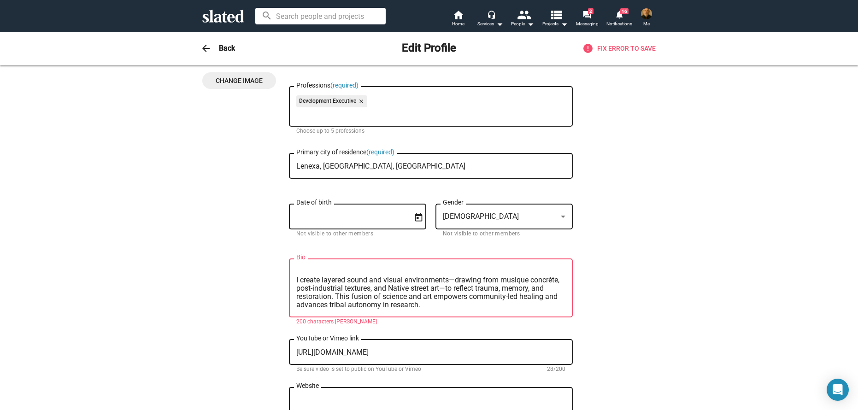
drag, startPoint x: 295, startPoint y: 306, endPoint x: 274, endPoint y: 278, distance: 35.2
click at [274, 278] on div "Change Image Change Image [PERSON_NAME] First name (required) [PERSON_NAME] Las…" at bounding box center [429, 333] width 454 height 691
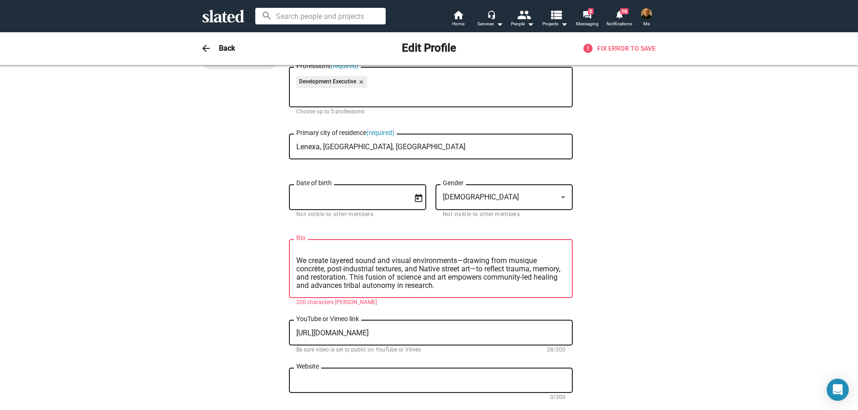
scroll to position [138, 0]
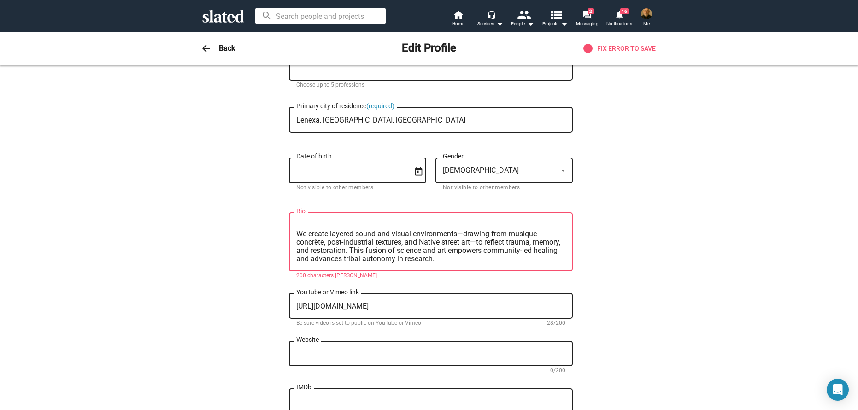
drag, startPoint x: 377, startPoint y: 249, endPoint x: 501, endPoint y: 268, distance: 125.9
click at [501, 268] on div "Our work bridges scientific research and conceptual media, constructing environ…" at bounding box center [430, 241] width 269 height 60
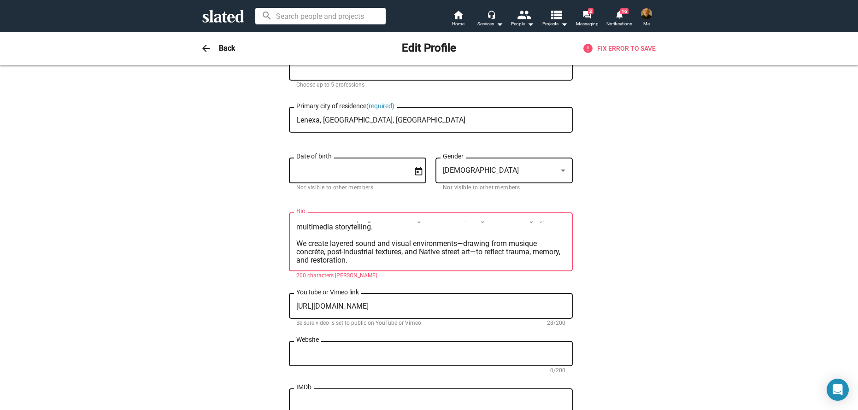
scroll to position [17, 0]
drag, startPoint x: 453, startPoint y: 242, endPoint x: 294, endPoint y: 243, distance: 159.0
click at [291, 243] on div "Our work bridges scientific research and conceptual media, constructing environ…" at bounding box center [431, 241] width 284 height 60
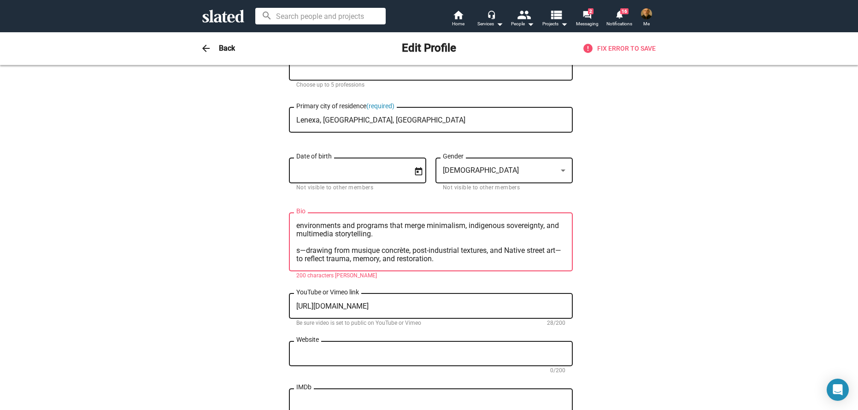
scroll to position [8, 0]
click at [297, 252] on textarea "Our work bridges scientific research and conceptual media, constructing environ…" at bounding box center [430, 242] width 269 height 41
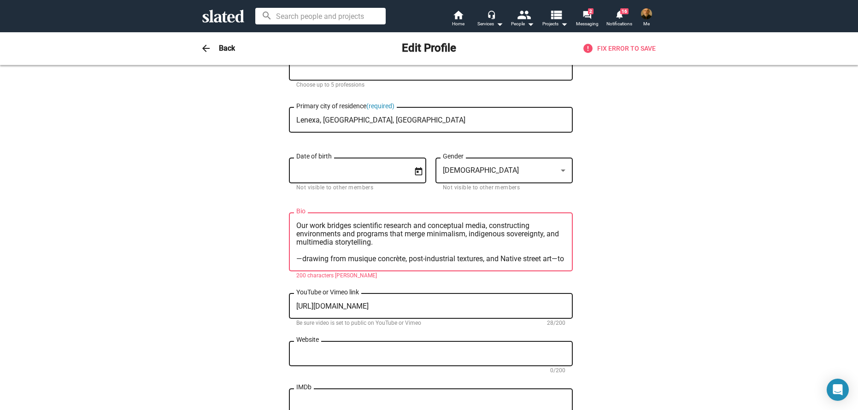
drag, startPoint x: 445, startPoint y: 260, endPoint x: 277, endPoint y: 219, distance: 172.6
click at [277, 219] on div "Change Image Change Image [PERSON_NAME] First name (required) [PERSON_NAME] Las…" at bounding box center [429, 286] width 454 height 691
click at [296, 222] on textarea "Our work bridges scientific research and conceptual media, constructing environ…" at bounding box center [430, 242] width 269 height 41
click at [296, 224] on textarea "Our work bridges scientific research and conceptual media, constructing environ…" at bounding box center [430, 242] width 269 height 41
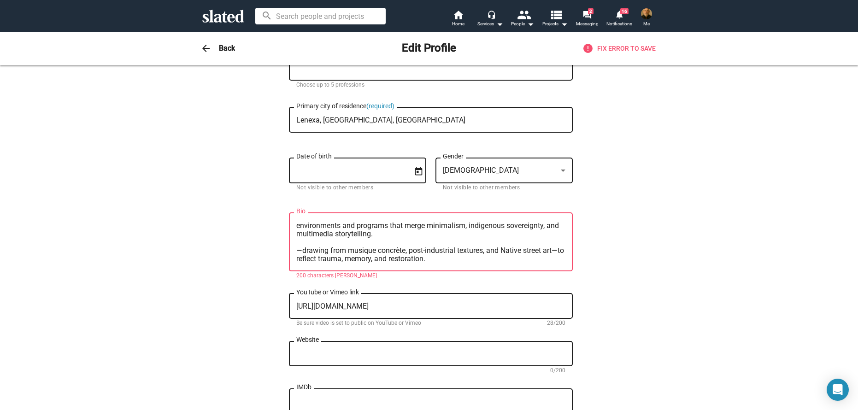
drag, startPoint x: 294, startPoint y: 224, endPoint x: 610, endPoint y: 308, distance: 327.7
click at [610, 308] on div "Change Image Change Image [PERSON_NAME] First name (required) [PERSON_NAME] Las…" at bounding box center [429, 286] width 454 height 691
paste textarea "fuses scientific research with conceptual media—blending minimalism, sovereignt…"
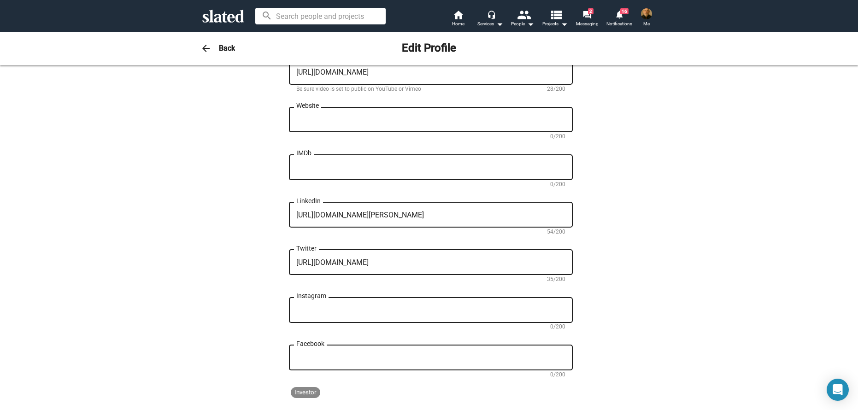
scroll to position [369, 0]
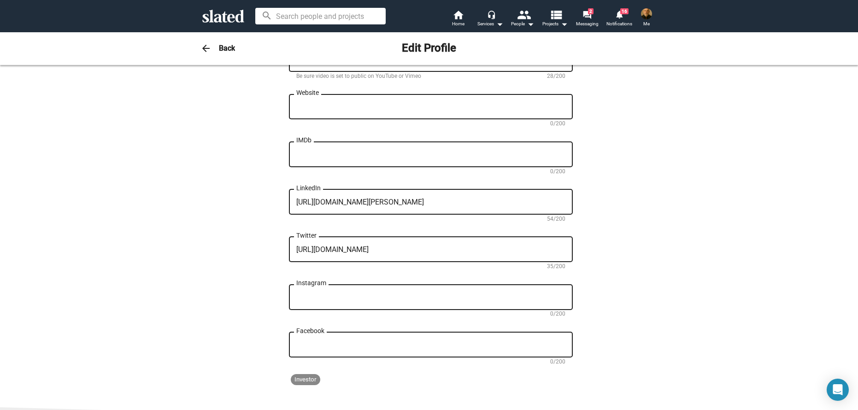
type textarea "Our work fuses scientific research with conceptual media—blending minimalism, s…"
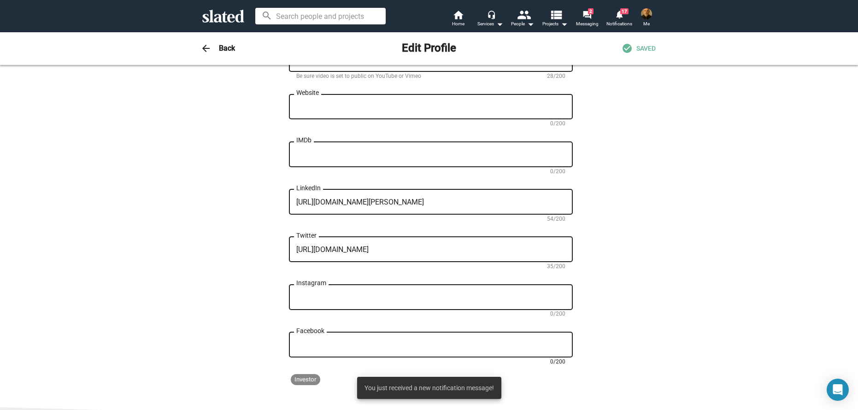
click at [316, 348] on textarea "Facebook" at bounding box center [430, 345] width 269 height 8
paste textarea "[URL][DOMAIN_NAME]"
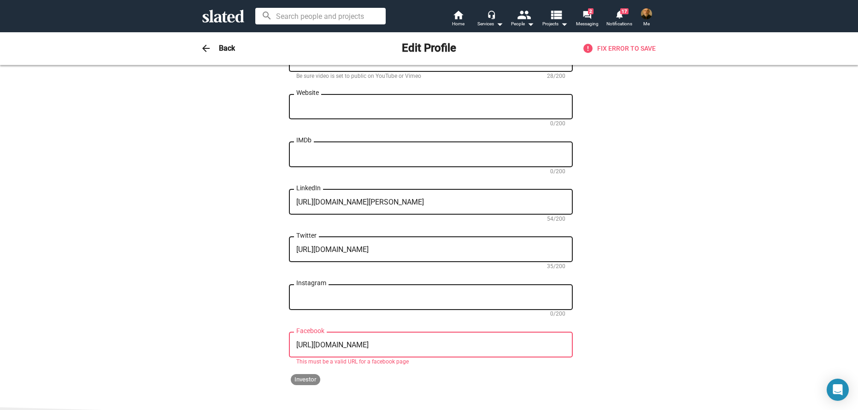
type textarea "[URL][DOMAIN_NAME]"
click at [319, 296] on textarea "Instagram" at bounding box center [430, 298] width 269 height 8
paste textarea "[URL][DOMAIN_NAME]"
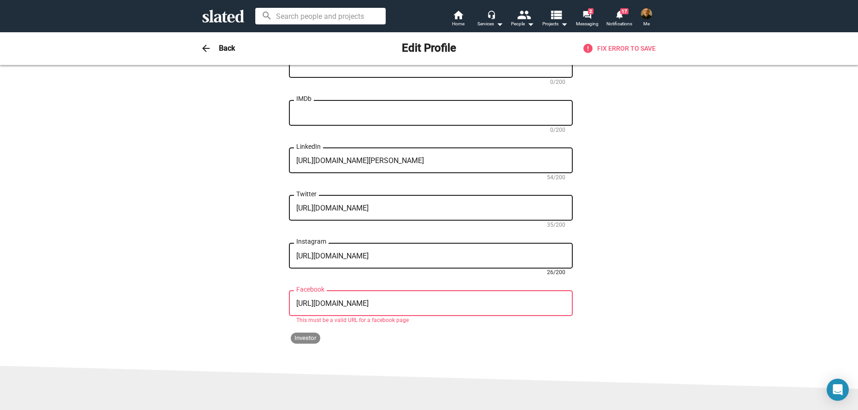
scroll to position [415, 0]
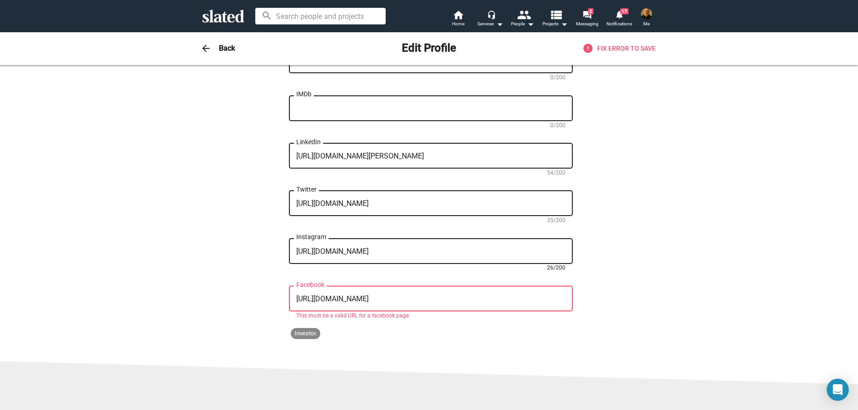
type textarea "[URL][DOMAIN_NAME]"
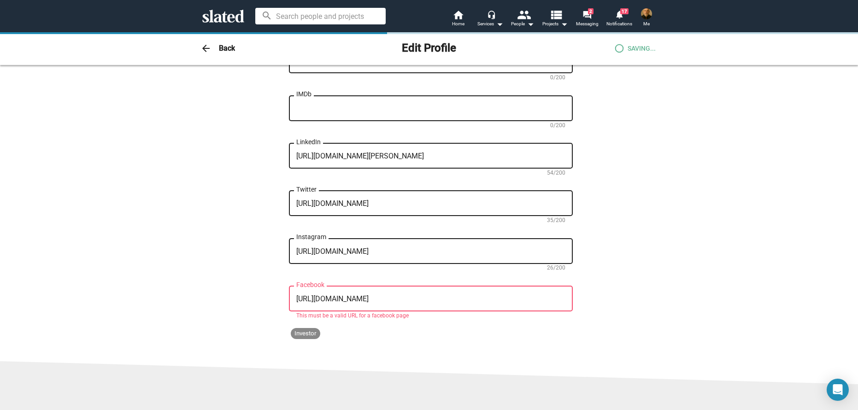
click at [421, 294] on div "[URL][DOMAIN_NAME] Facebook" at bounding box center [430, 297] width 269 height 27
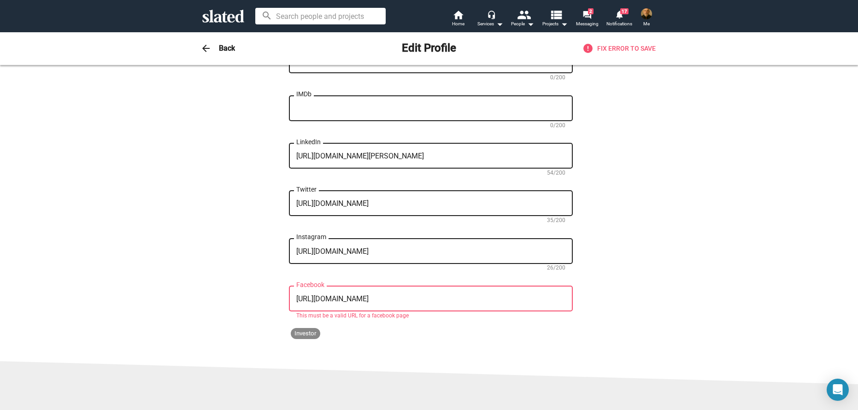
drag, startPoint x: 406, startPoint y: 301, endPoint x: 262, endPoint y: 301, distance: 144.3
click at [262, 301] on div "Change Image Change Image [PERSON_NAME] First name (required) [PERSON_NAME] Las…" at bounding box center [429, 2] width 454 height 674
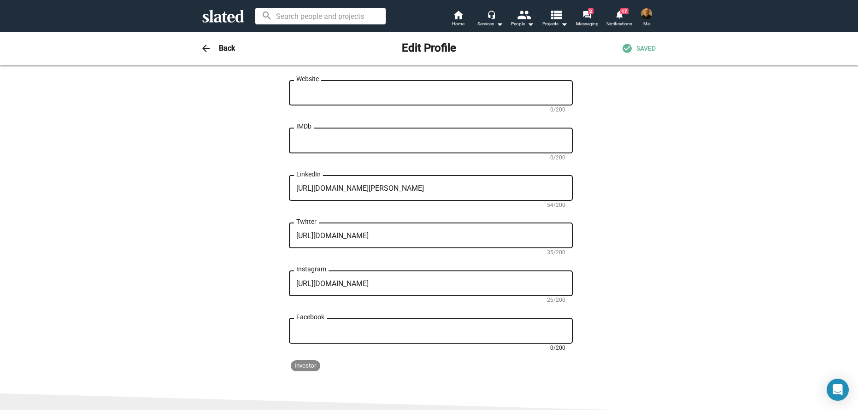
scroll to position [277, 0]
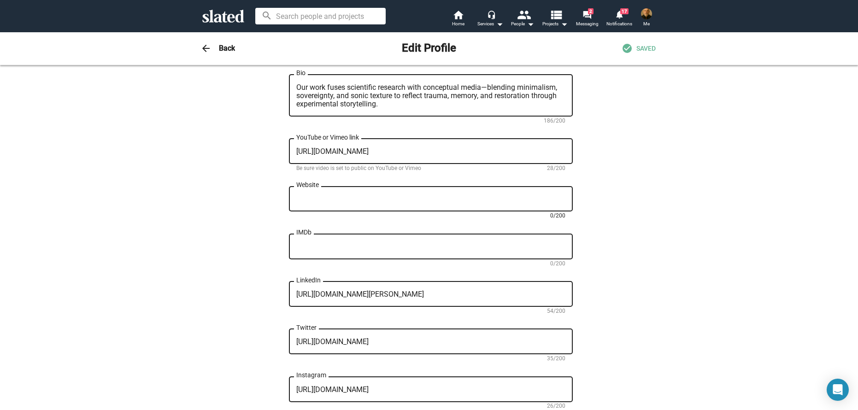
click at [311, 197] on textarea "Website" at bounding box center [430, 199] width 269 height 8
paste textarea "[URL][DOMAIN_NAME]"
type textarea "[URL][DOMAIN_NAME]"
click at [318, 243] on textarea "IMDb" at bounding box center [430, 247] width 269 height 8
paste textarea "[URL][DOMAIN_NAME]"
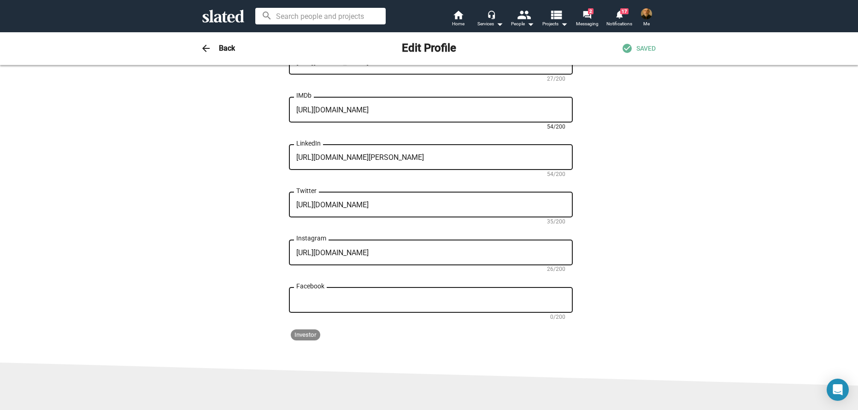
scroll to position [415, 0]
type textarea "[URL][DOMAIN_NAME]"
click at [353, 299] on textarea "Facebook" at bounding box center [430, 299] width 269 height 8
paste textarea "[URL][DOMAIN_NAME]"
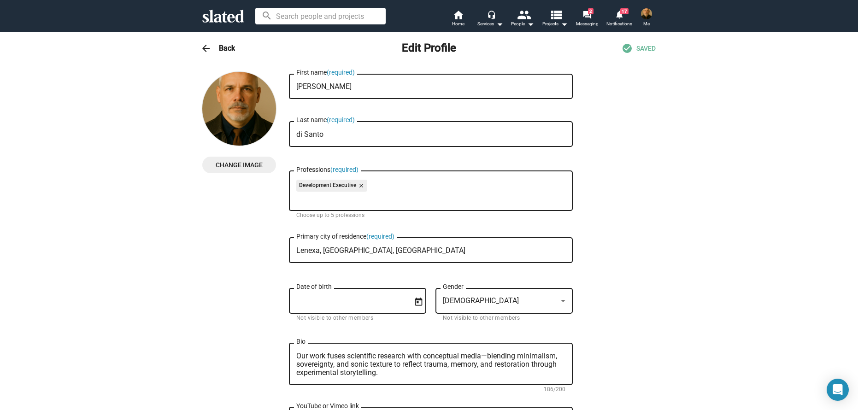
scroll to position [0, 0]
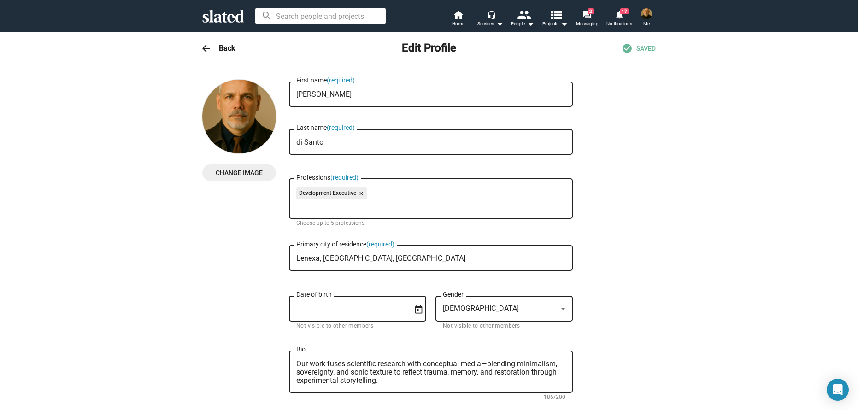
type textarea "[URL][DOMAIN_NAME]"
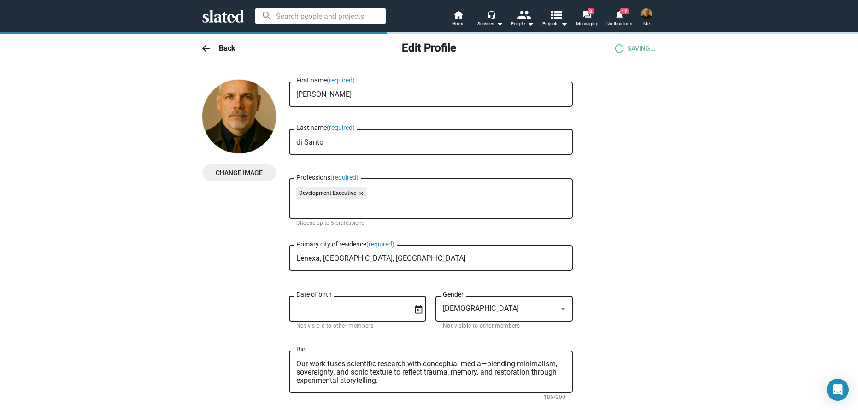
click at [632, 47] on span "SAVING..." at bounding box center [642, 48] width 28 height 9
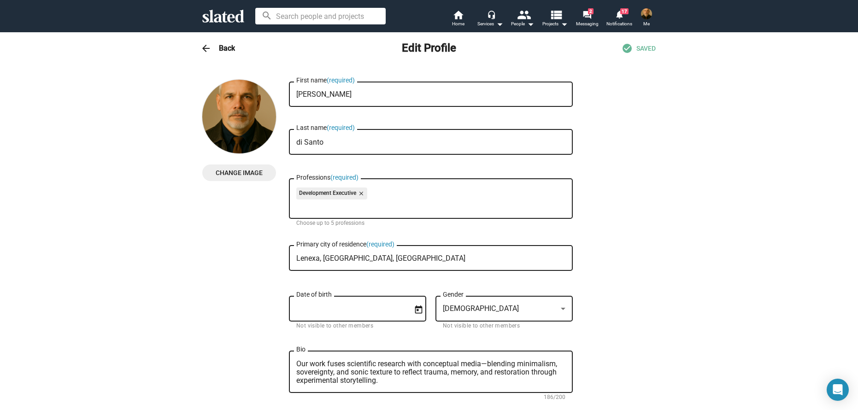
click at [644, 15] on img at bounding box center [646, 13] width 11 height 11
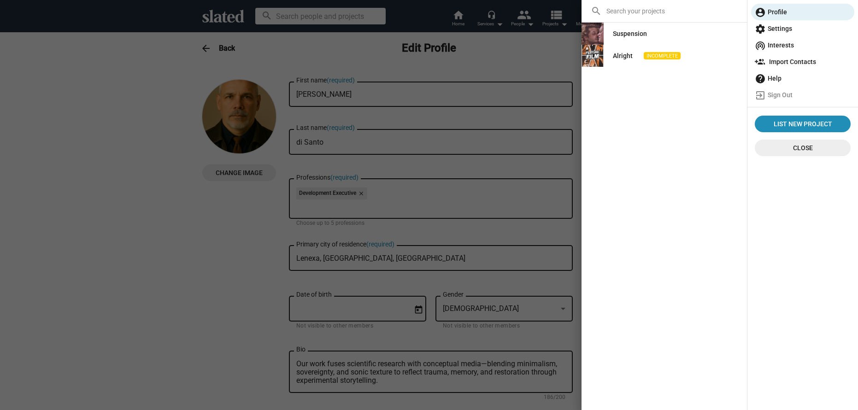
click at [775, 32] on span "settings Settings" at bounding box center [803, 28] width 96 height 17
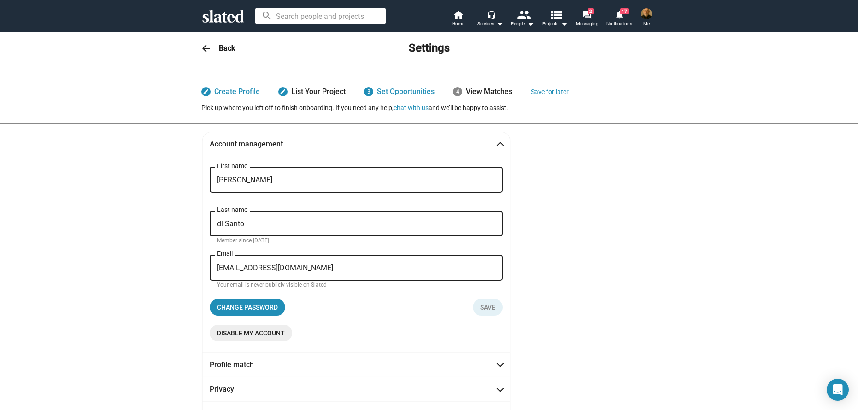
click at [648, 14] on img at bounding box center [646, 13] width 11 height 11
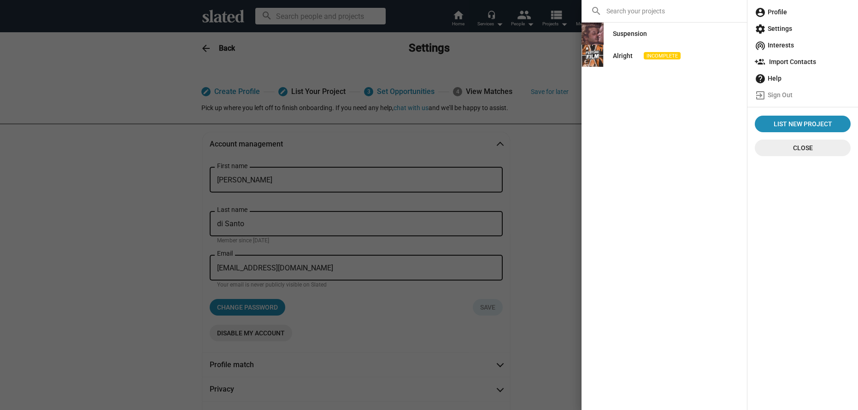
click at [770, 16] on span "account_circle Profile" at bounding box center [803, 12] width 96 height 17
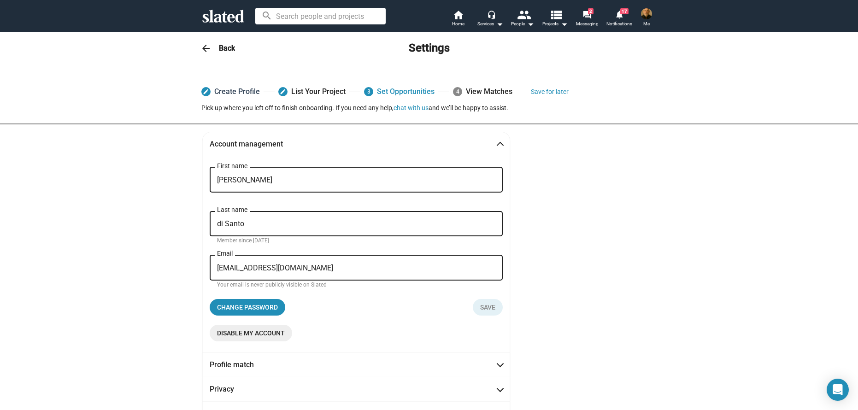
click at [223, 92] on link "edit Create Profile" at bounding box center [230, 91] width 59 height 17
